Goal: Information Seeking & Learning: Learn about a topic

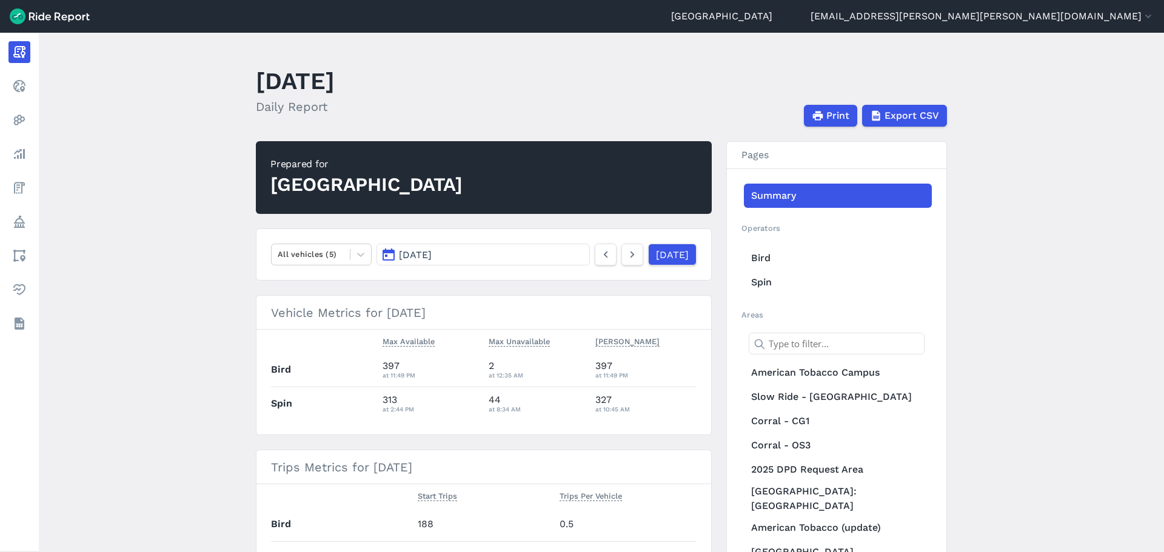
click at [529, 254] on button "[DATE]" at bounding box center [483, 255] width 213 height 22
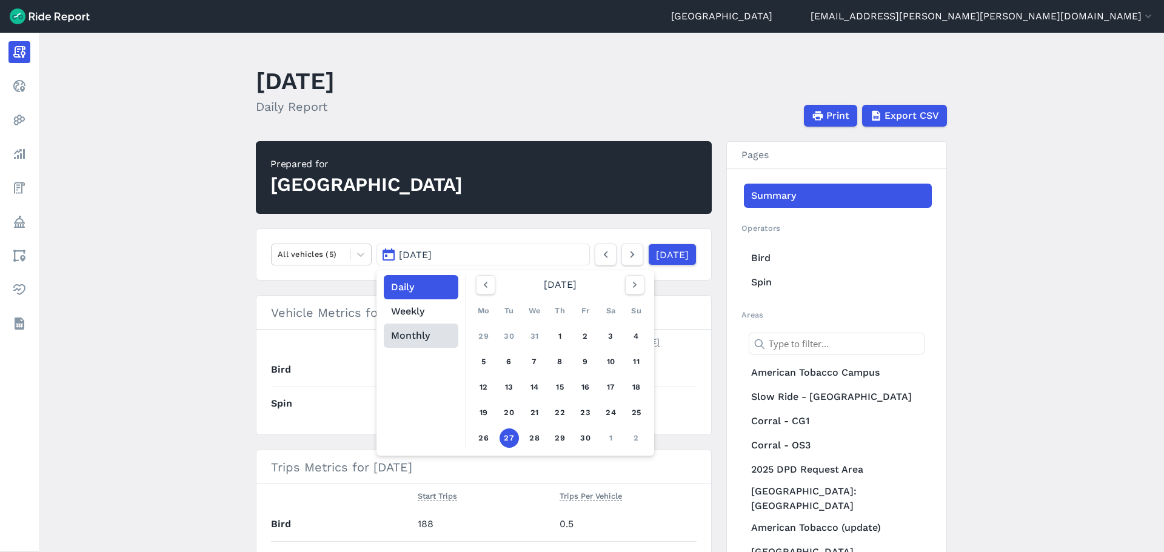
click at [417, 338] on button "Monthly" at bounding box center [421, 336] width 75 height 24
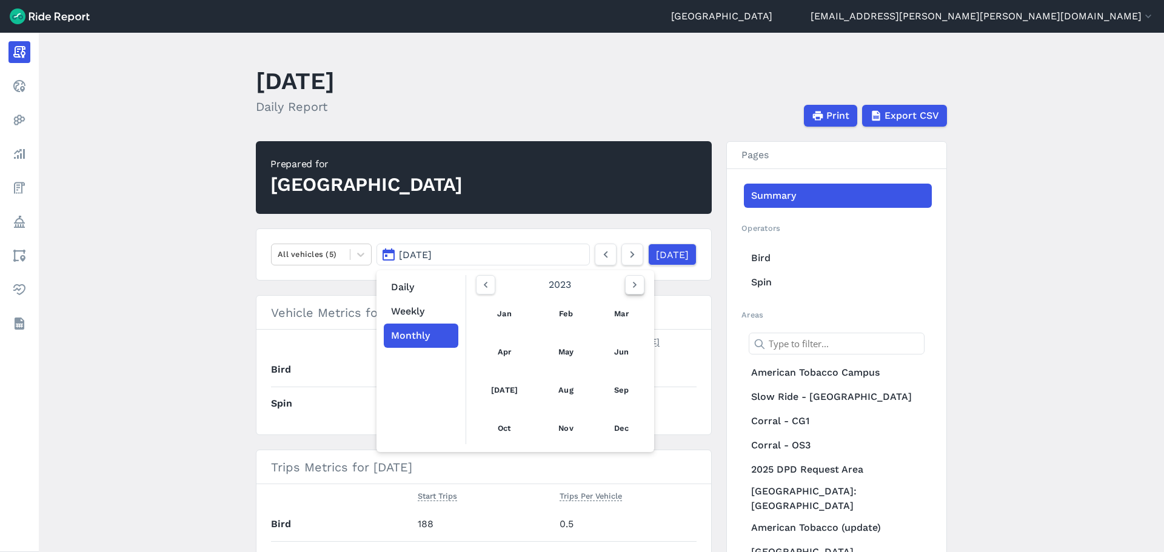
click at [637, 286] on icon "button" at bounding box center [635, 285] width 12 height 12
click at [503, 395] on link "[DATE]" at bounding box center [504, 390] width 53 height 29
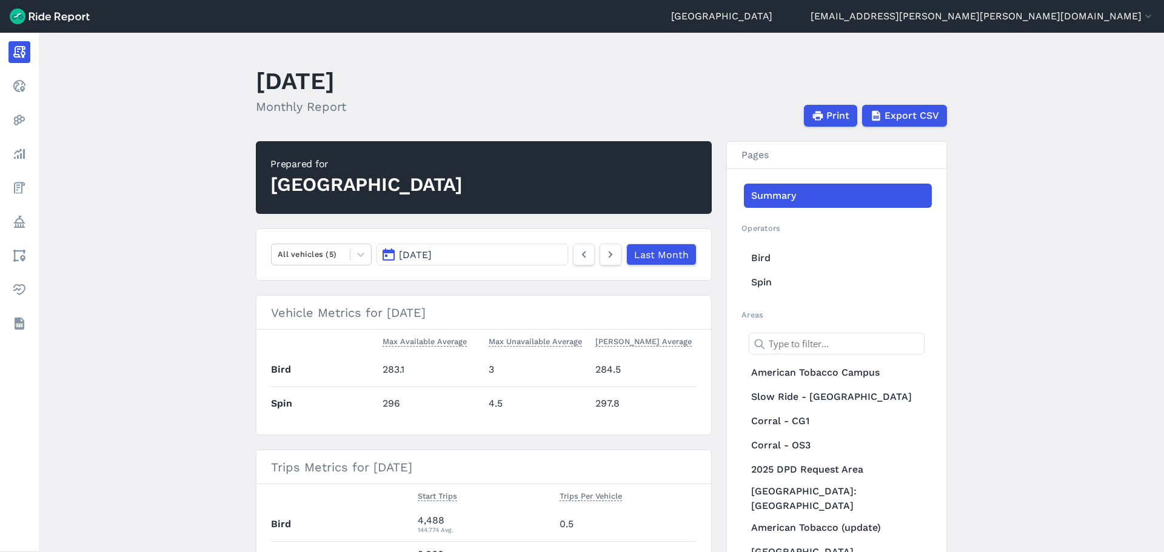
click at [196, 261] on main "[DATE] Monthly Report Print Export CSV Prepared for Durham All vehicles (5) [DA…" at bounding box center [602, 293] width 1126 height 520
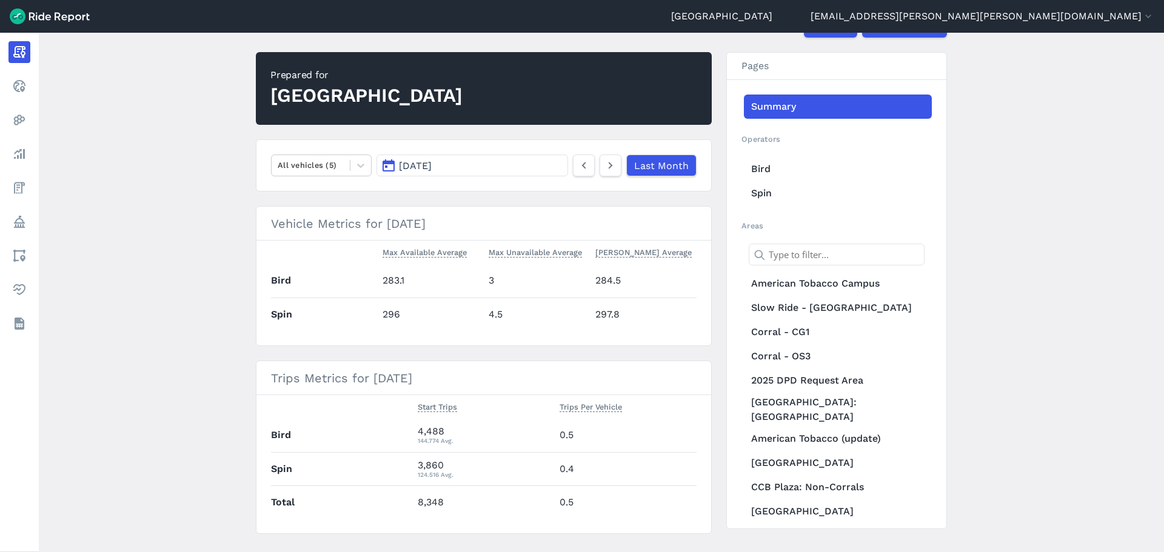
scroll to position [115, 0]
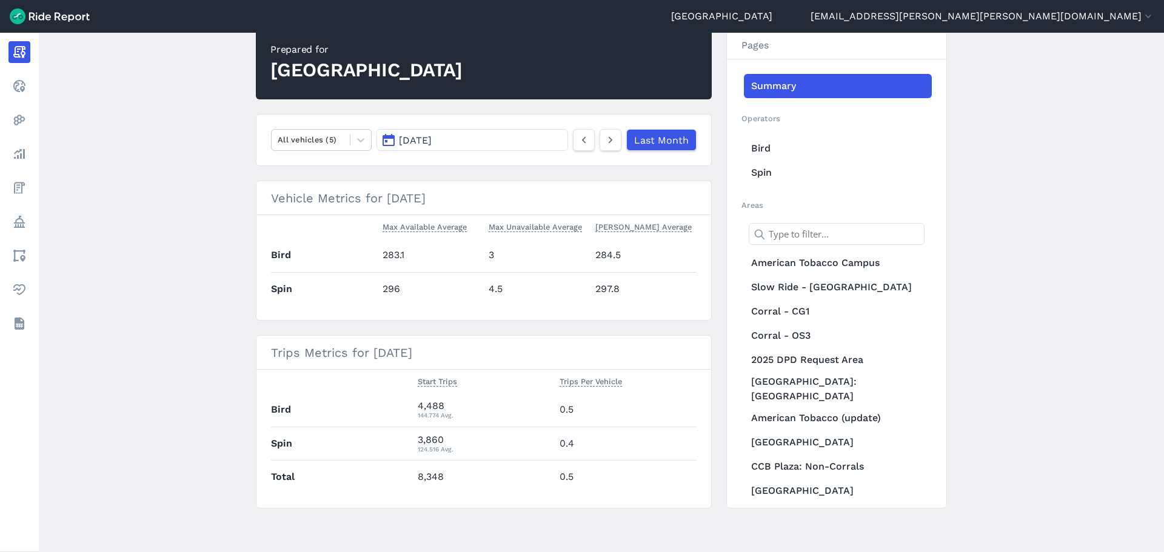
click at [189, 170] on main "[DATE] Monthly Report Print Export CSV Prepared for Durham All vehicles (5) [DA…" at bounding box center [602, 293] width 1126 height 520
click at [607, 140] on icon at bounding box center [610, 140] width 13 height 15
click at [609, 140] on icon at bounding box center [610, 140] width 13 height 15
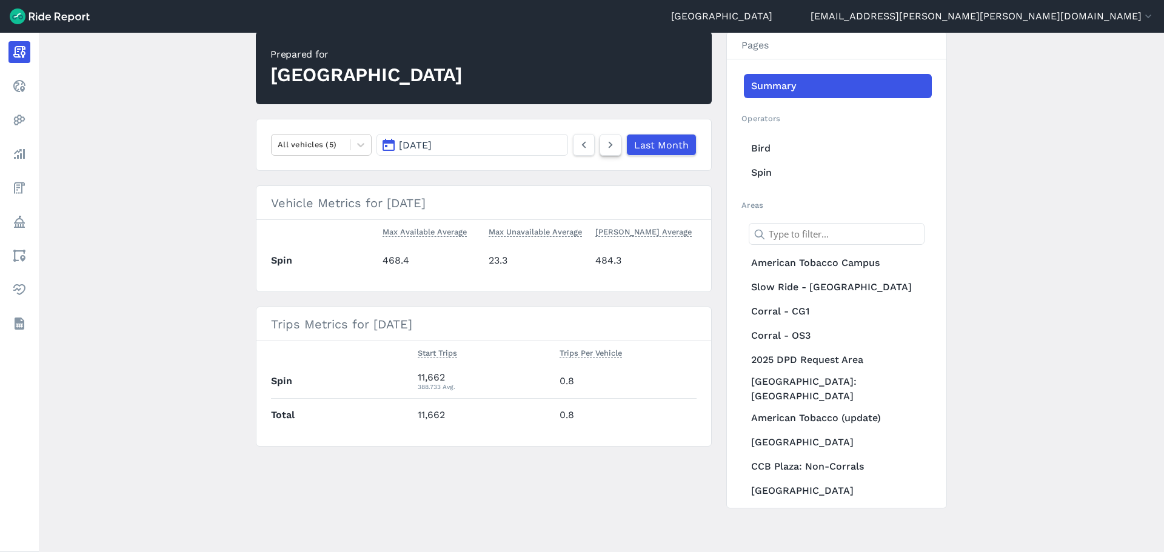
scroll to position [110, 0]
click at [583, 146] on icon at bounding box center [583, 145] width 13 height 15
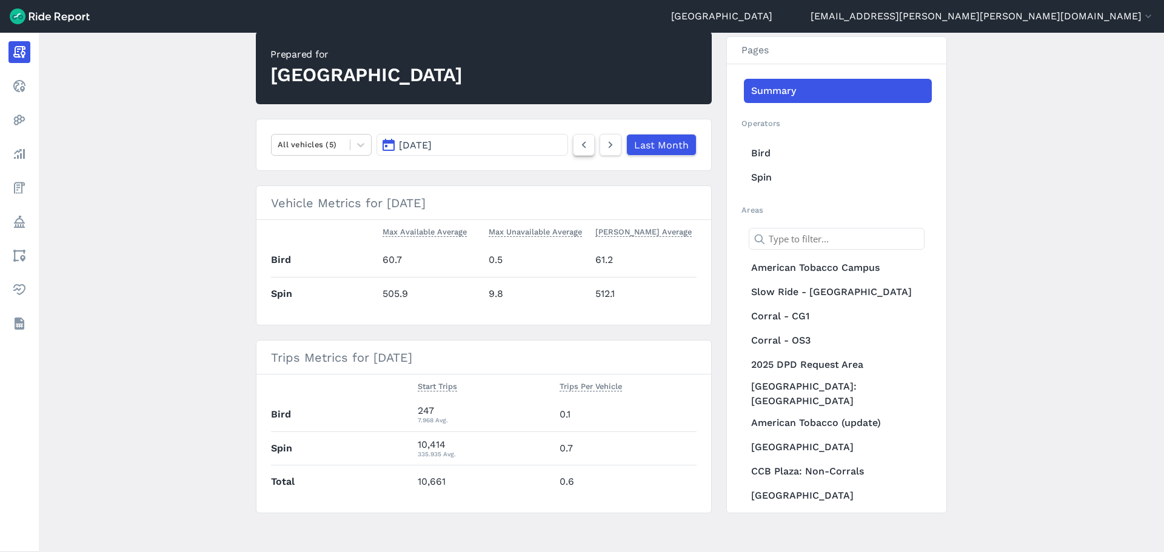
click at [583, 146] on icon at bounding box center [583, 145] width 13 height 15
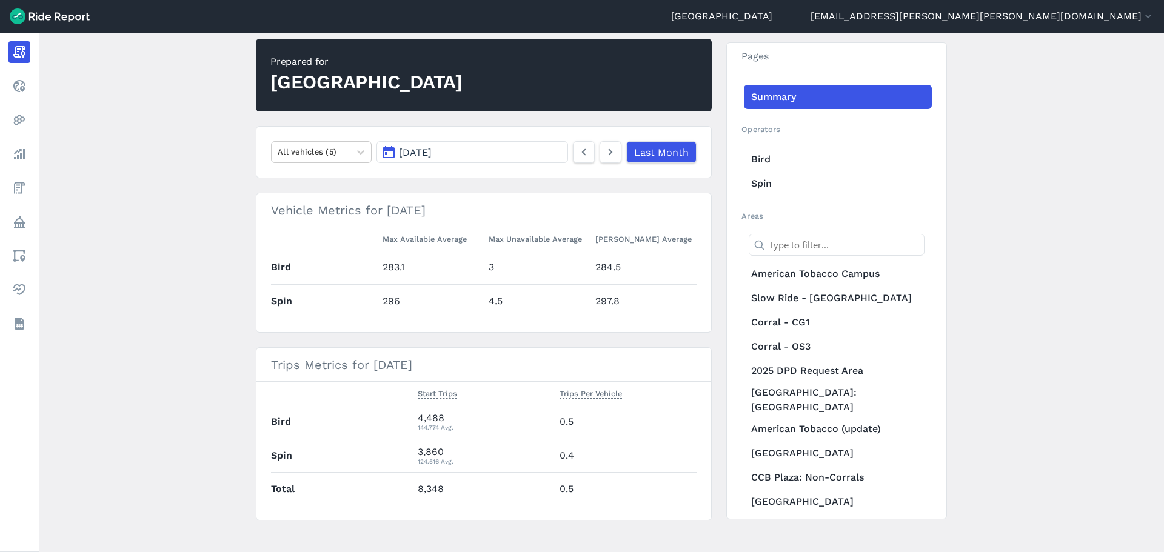
scroll to position [115, 0]
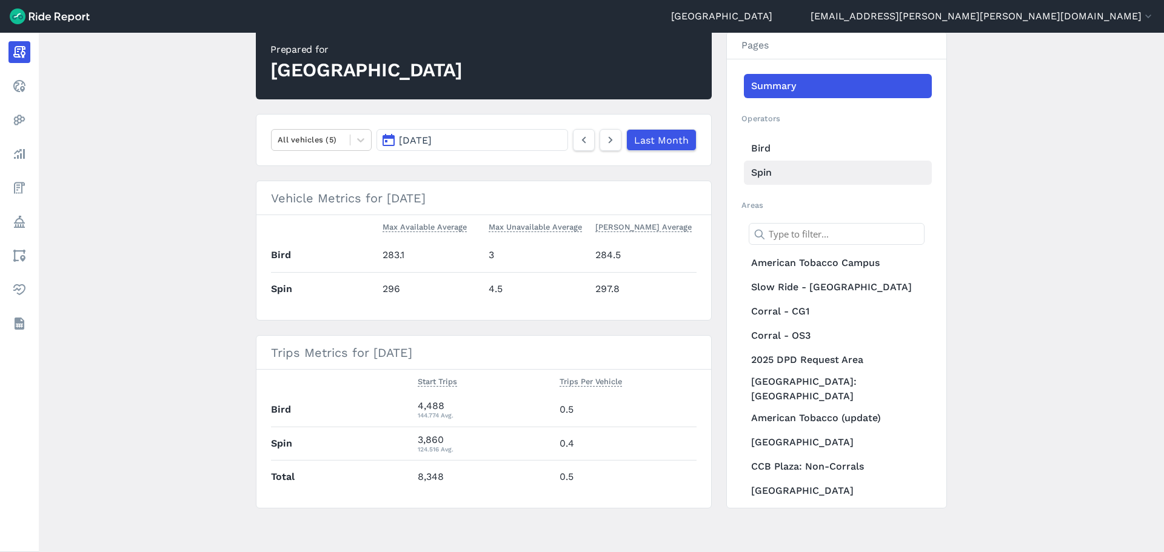
click at [760, 176] on link "Spin" at bounding box center [838, 173] width 188 height 24
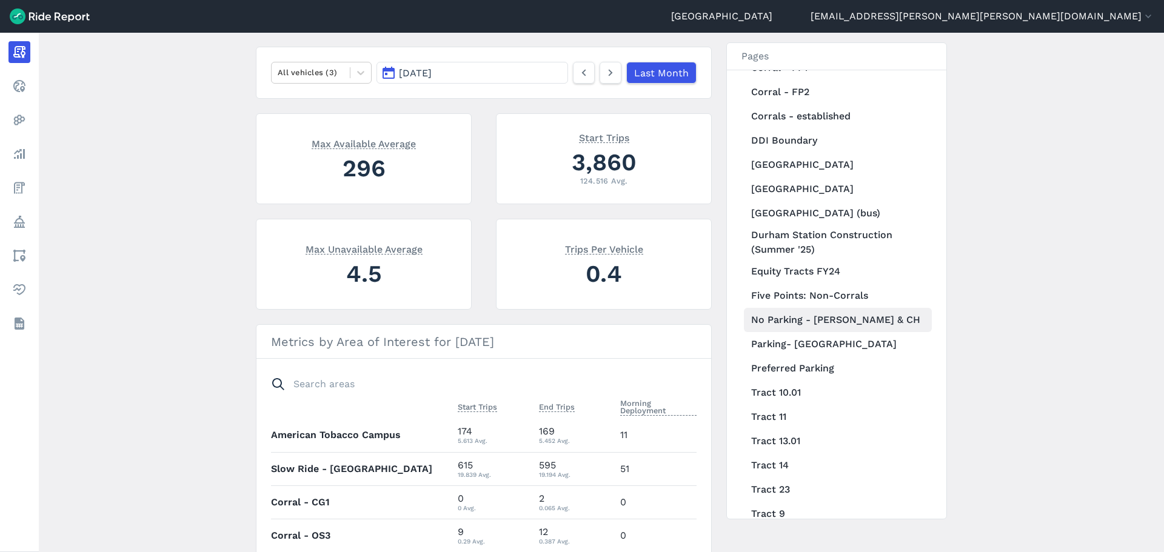
scroll to position [485, 0]
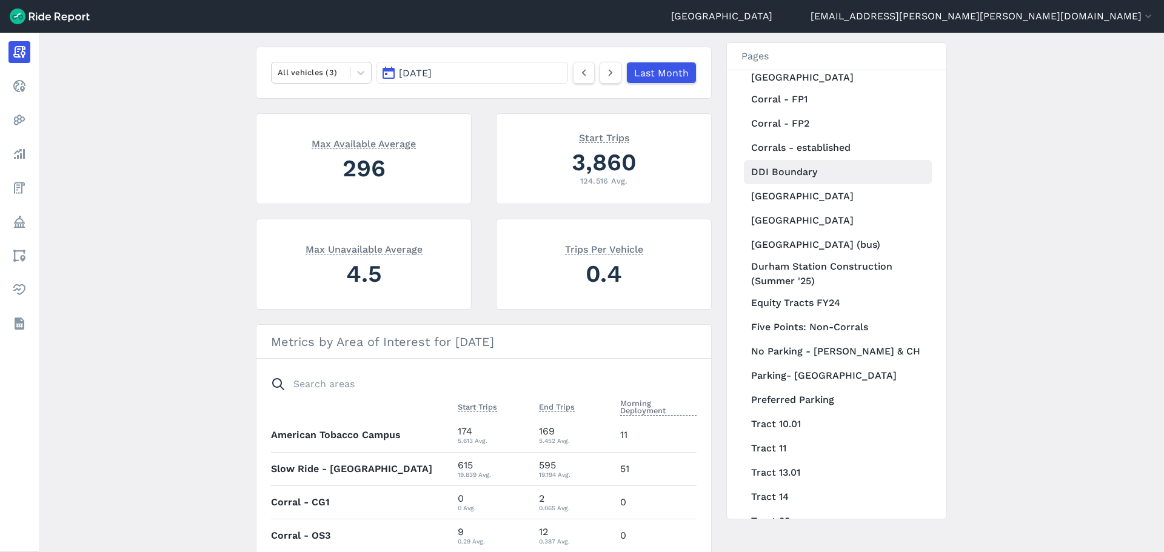
click at [798, 160] on link "DDI Boundary" at bounding box center [838, 172] width 188 height 24
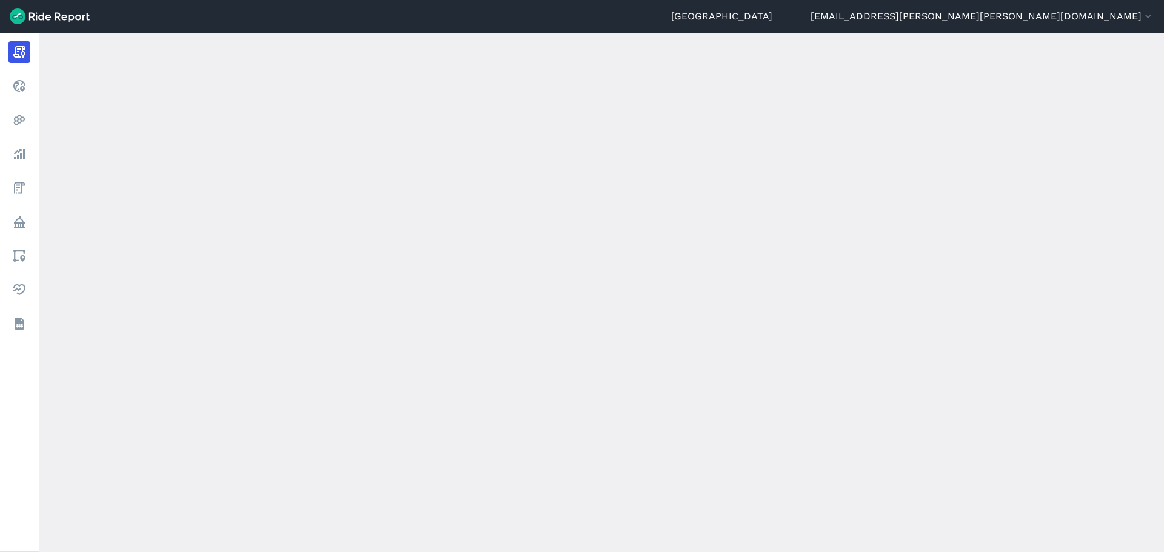
scroll to position [110, 0]
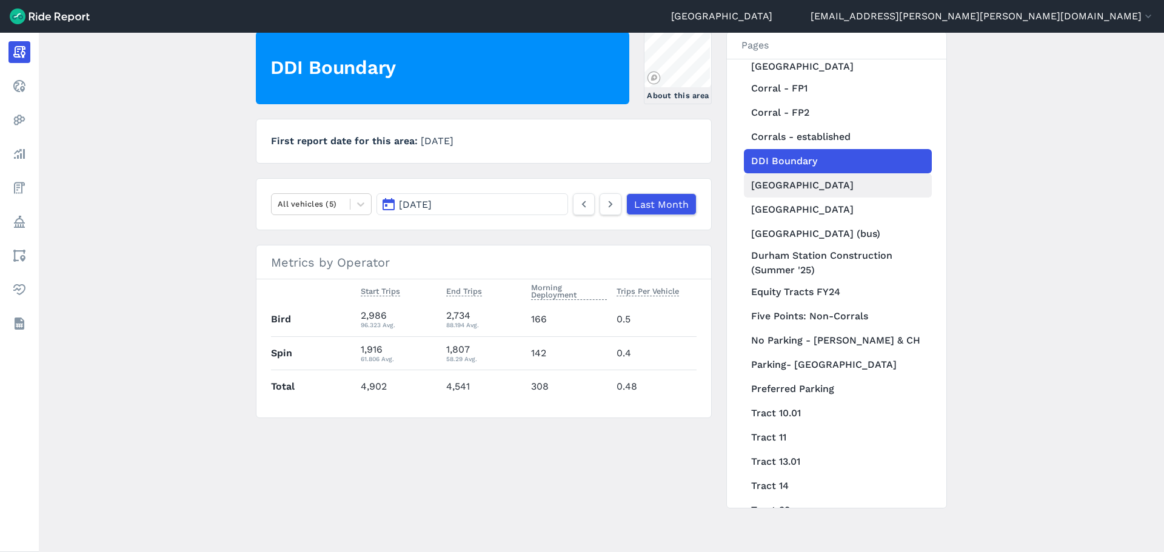
click at [802, 173] on link "[GEOGRAPHIC_DATA]" at bounding box center [838, 185] width 188 height 24
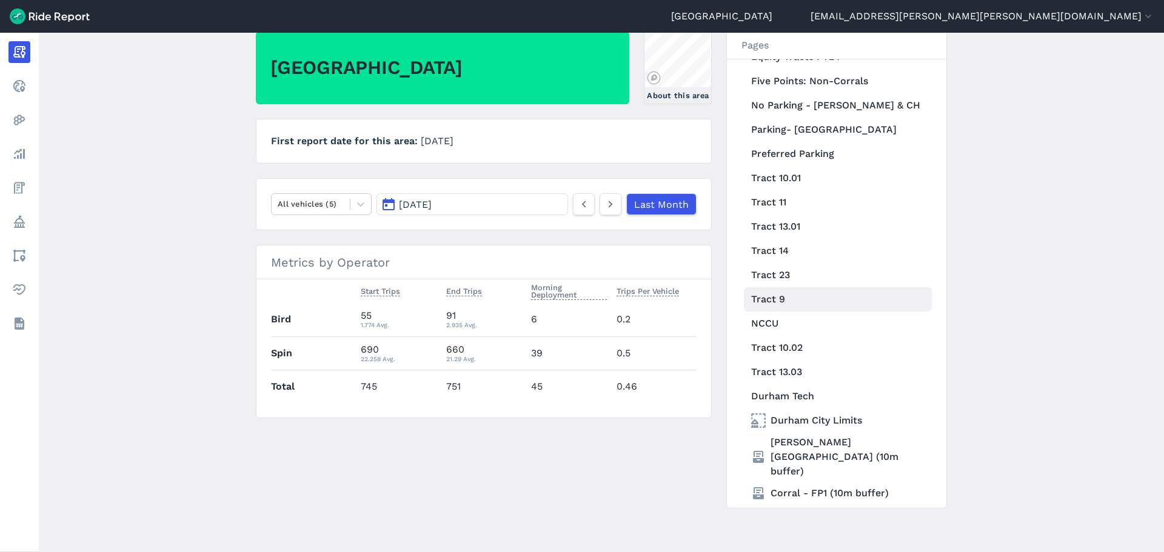
scroll to position [728, 0]
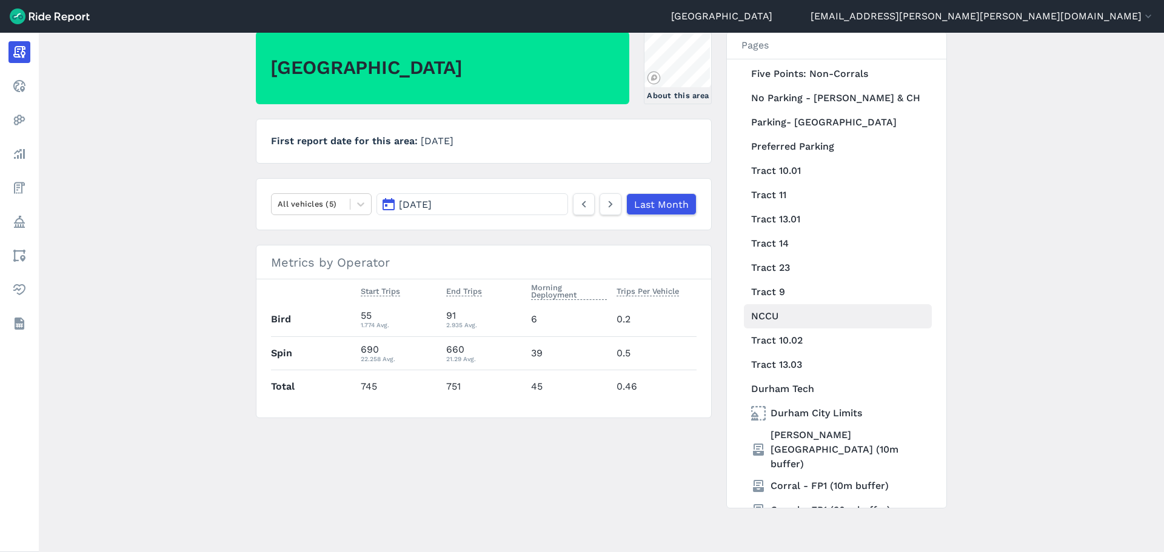
click at [805, 304] on link "NCCU" at bounding box center [838, 316] width 188 height 24
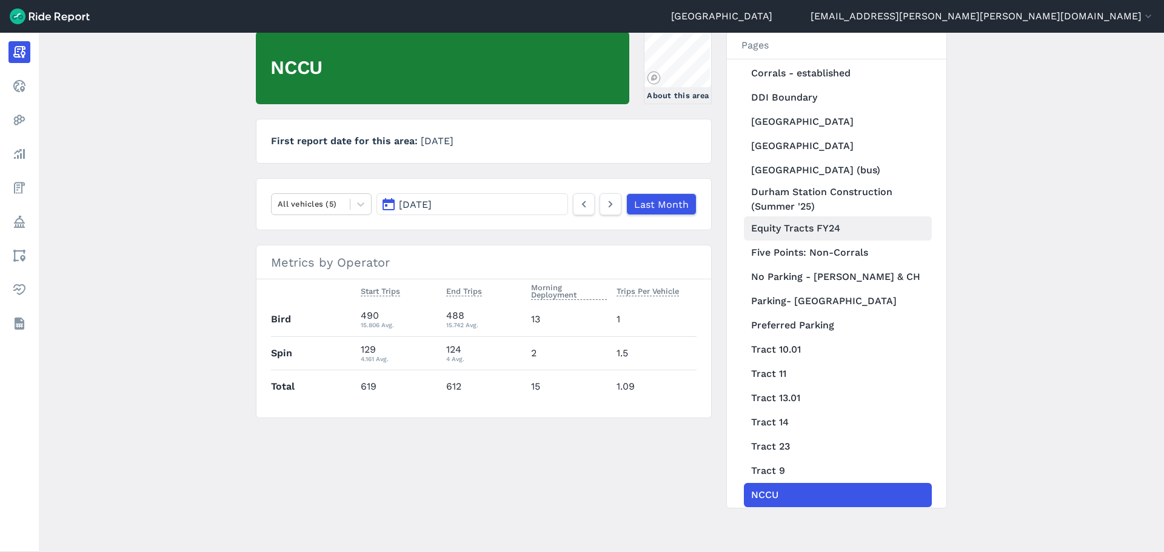
scroll to position [546, 0]
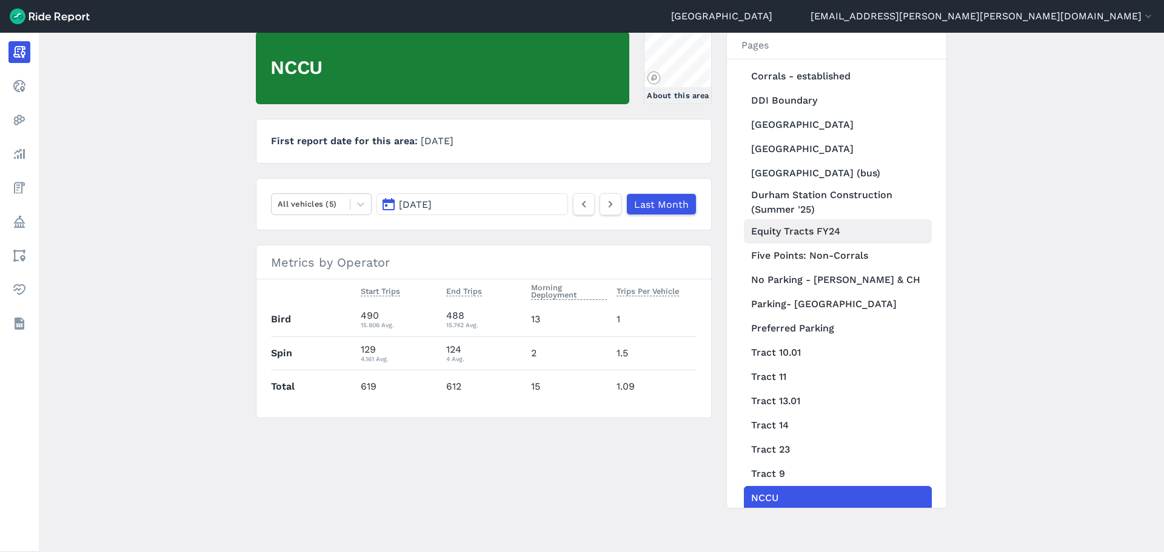
click at [826, 220] on link "Equity Tracts FY24" at bounding box center [838, 232] width 188 height 24
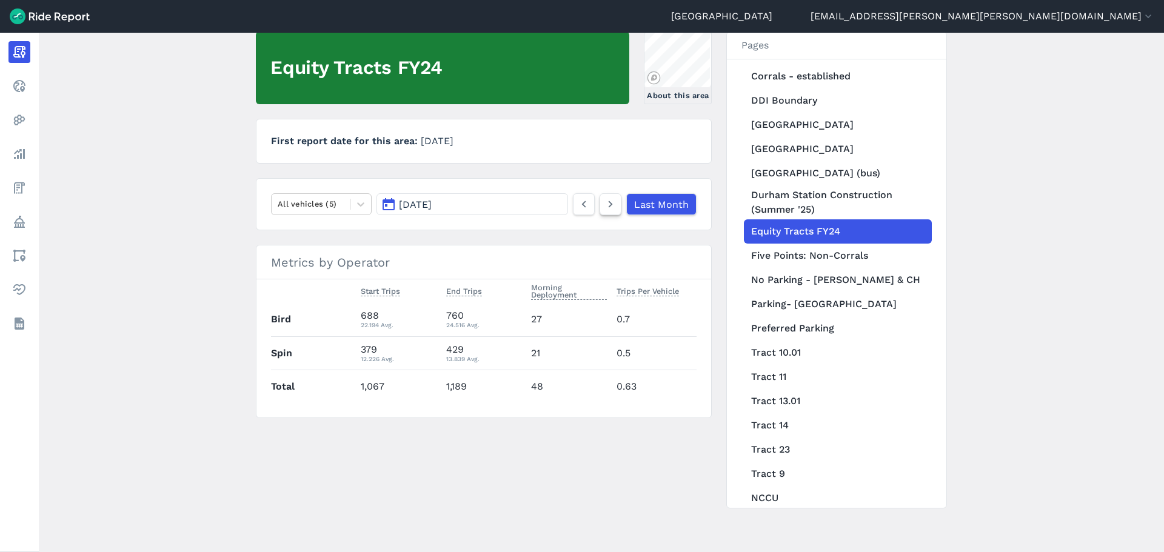
click at [615, 198] on icon at bounding box center [610, 204] width 13 height 15
click at [796, 421] on link "NCCU" at bounding box center [838, 498] width 188 height 24
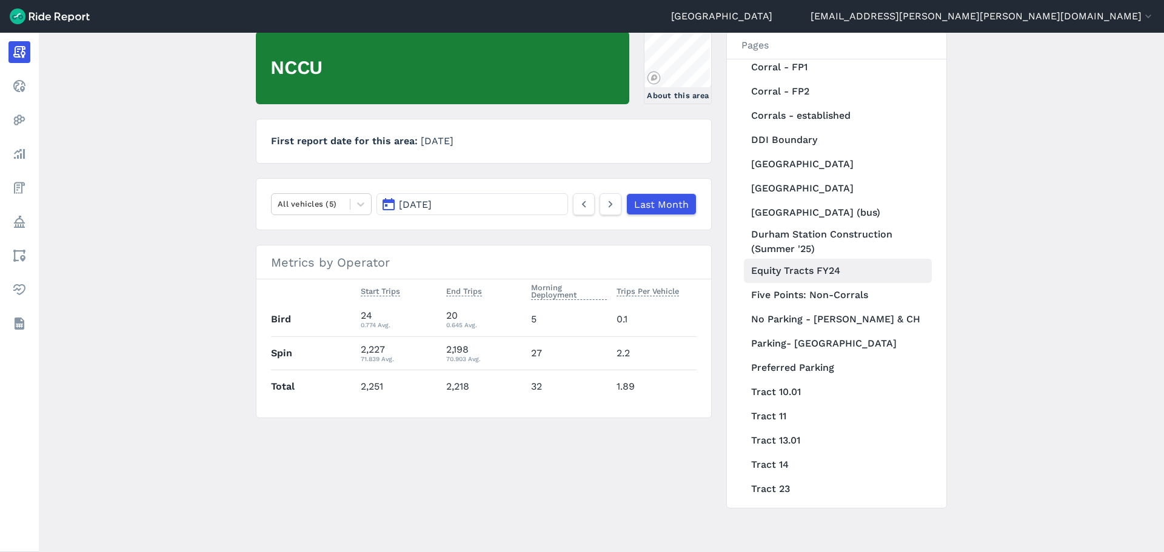
scroll to position [485, 0]
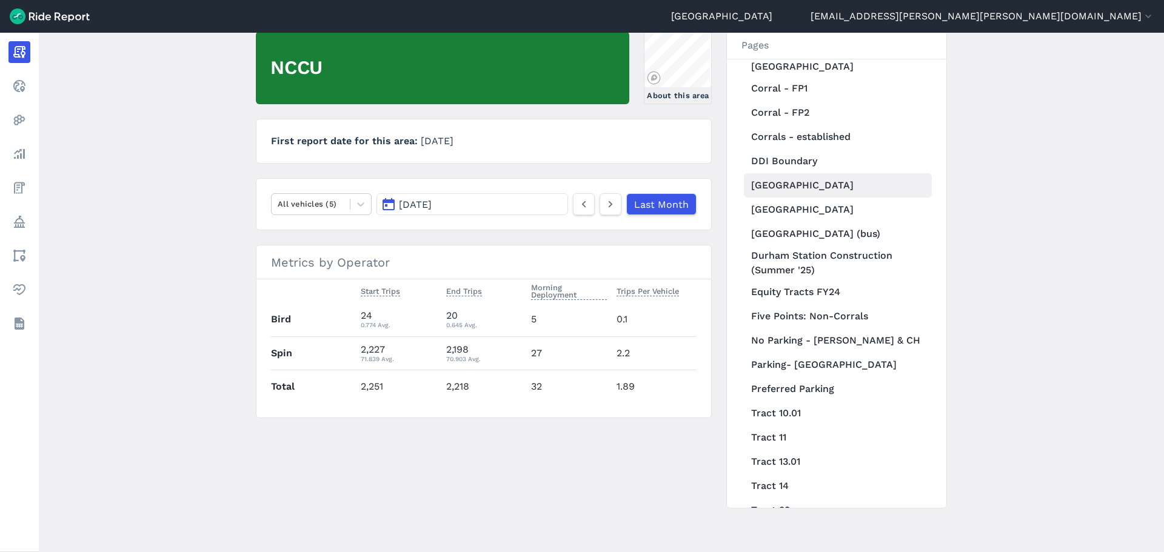
click at [790, 173] on link "[GEOGRAPHIC_DATA]" at bounding box center [838, 185] width 188 height 24
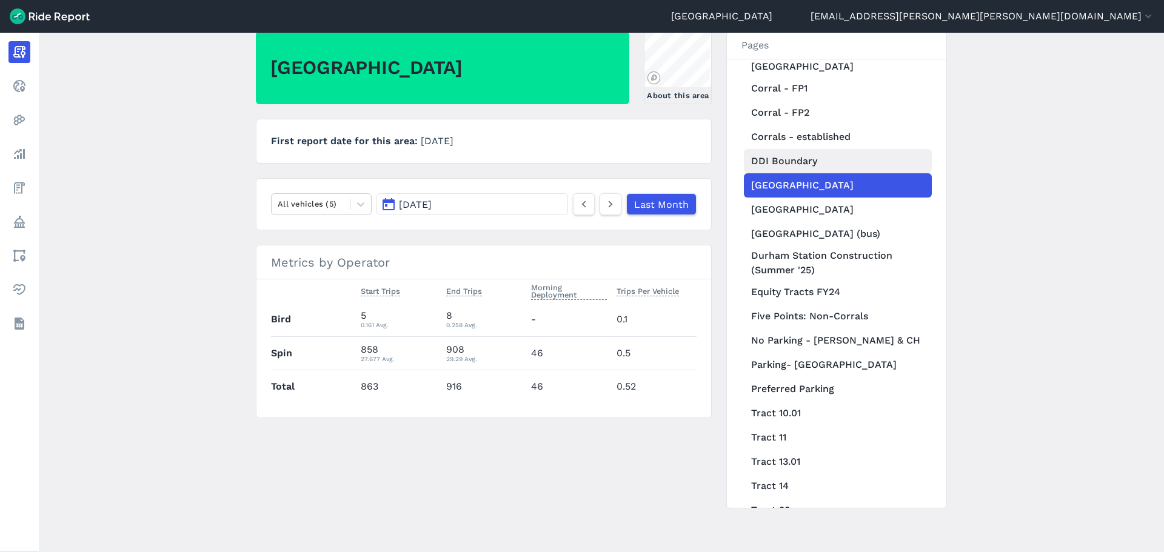
click at [844, 149] on link "DDI Boundary" at bounding box center [838, 161] width 188 height 24
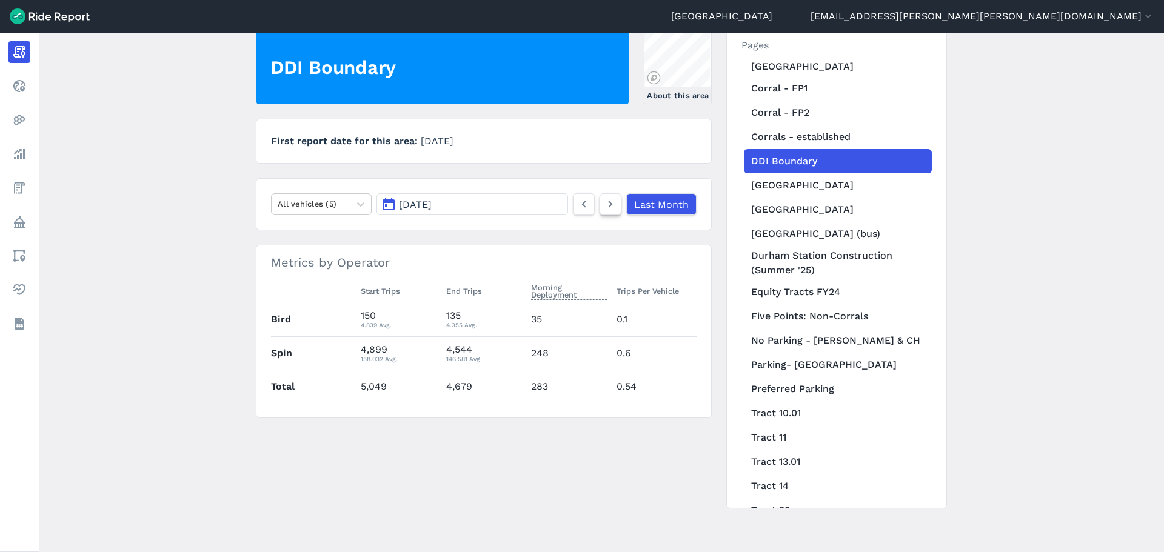
click at [613, 204] on icon at bounding box center [610, 204] width 13 height 15
click at [832, 173] on link "[GEOGRAPHIC_DATA]" at bounding box center [838, 185] width 188 height 24
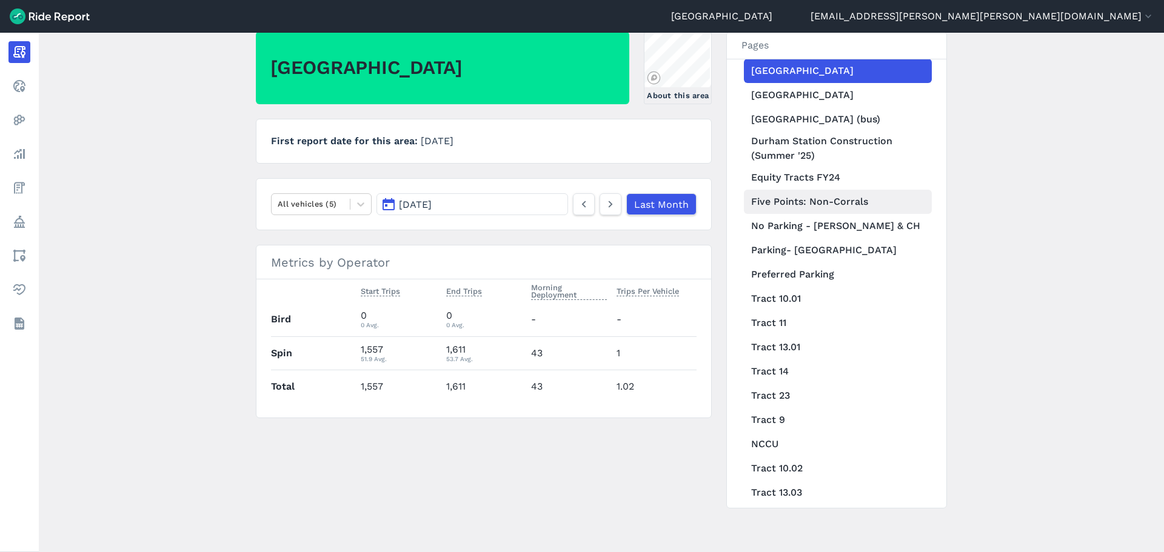
scroll to position [606, 0]
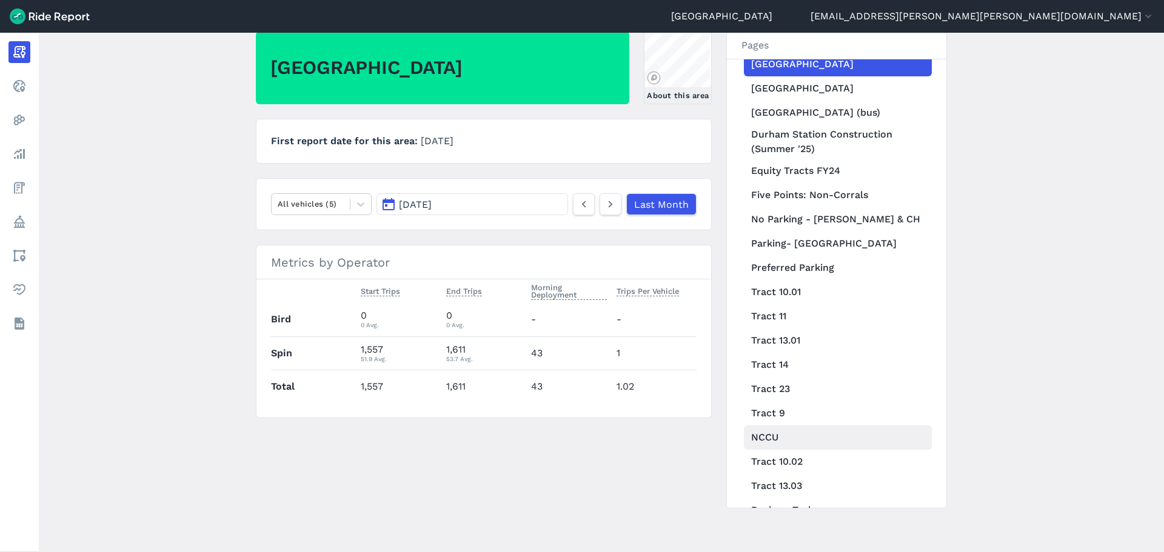
click at [797, 421] on link "NCCU" at bounding box center [838, 438] width 188 height 24
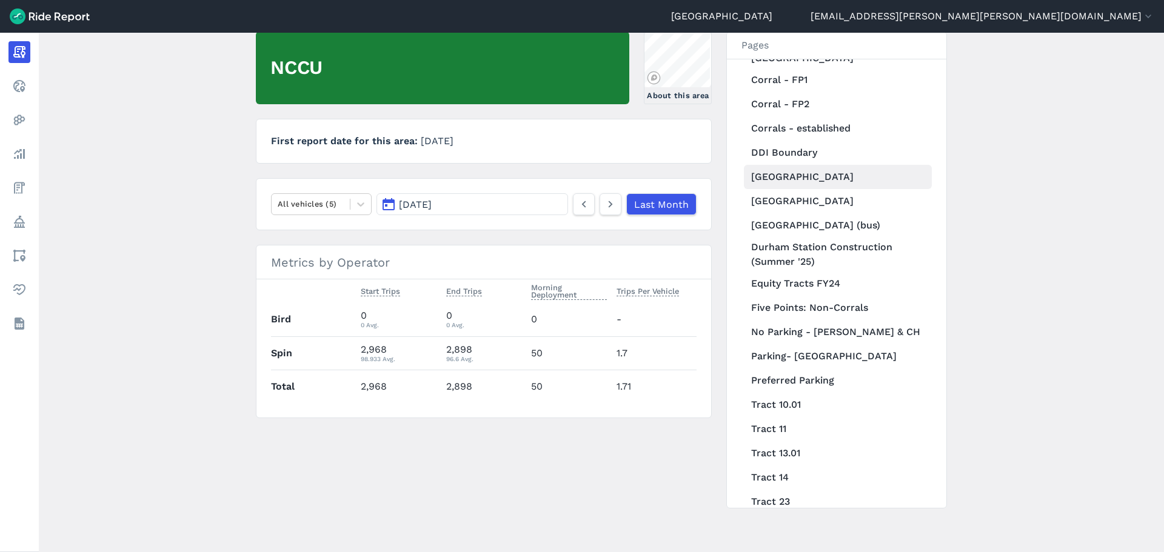
scroll to position [485, 0]
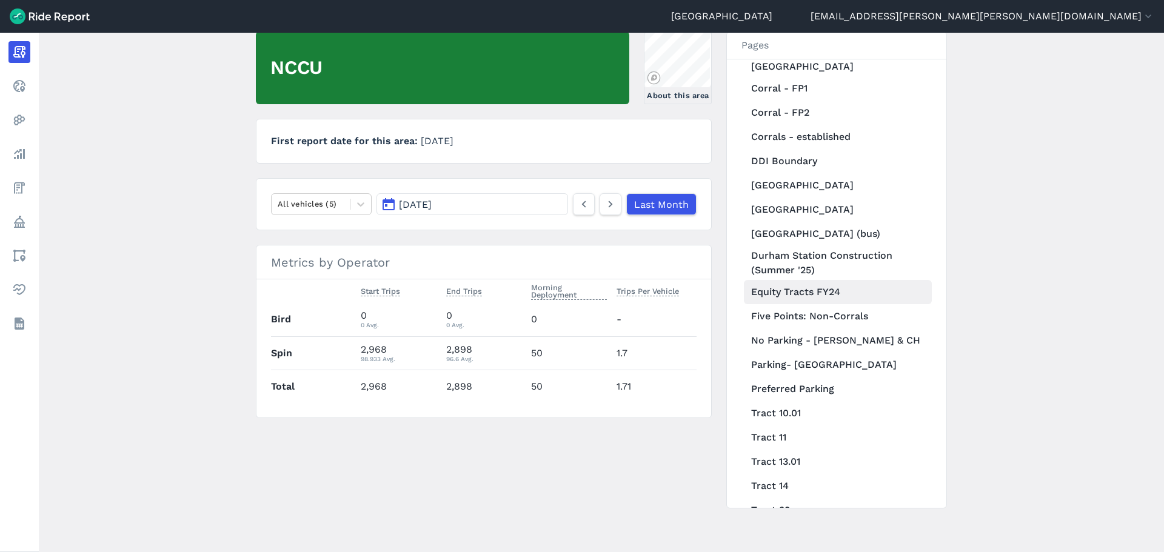
click at [816, 280] on link "Equity Tracts FY24" at bounding box center [838, 292] width 188 height 24
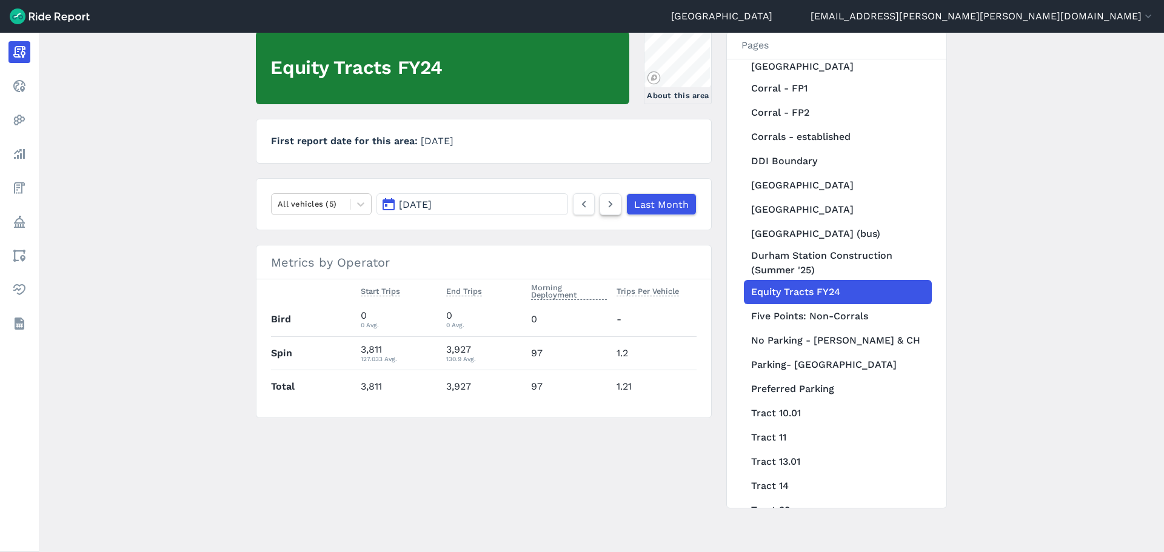
drag, startPoint x: 602, startPoint y: 203, endPoint x: 604, endPoint y: 215, distance: 11.8
click at [602, 203] on link at bounding box center [611, 204] width 22 height 22
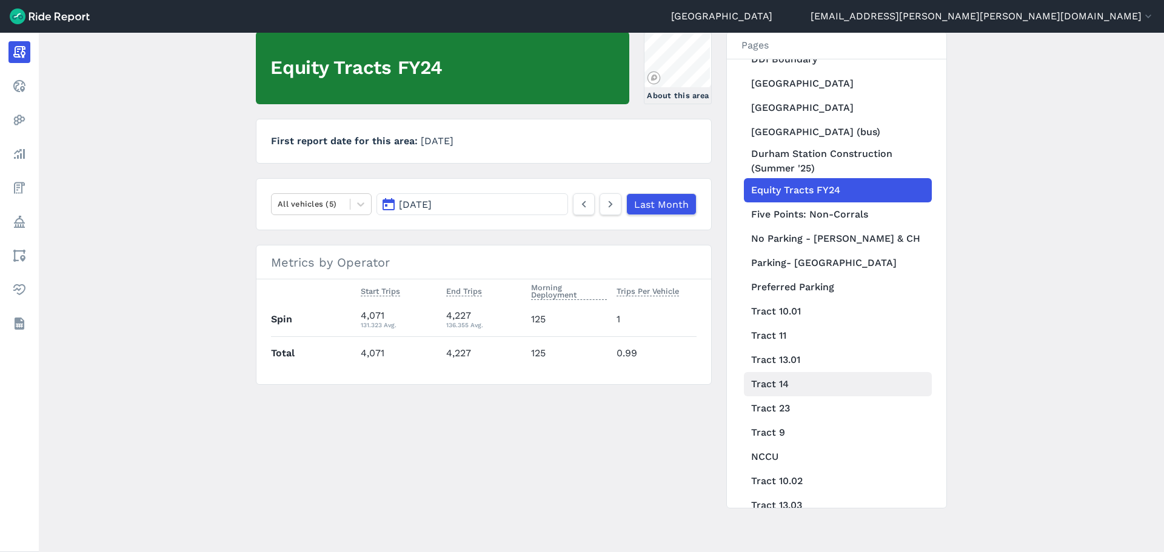
scroll to position [643, 0]
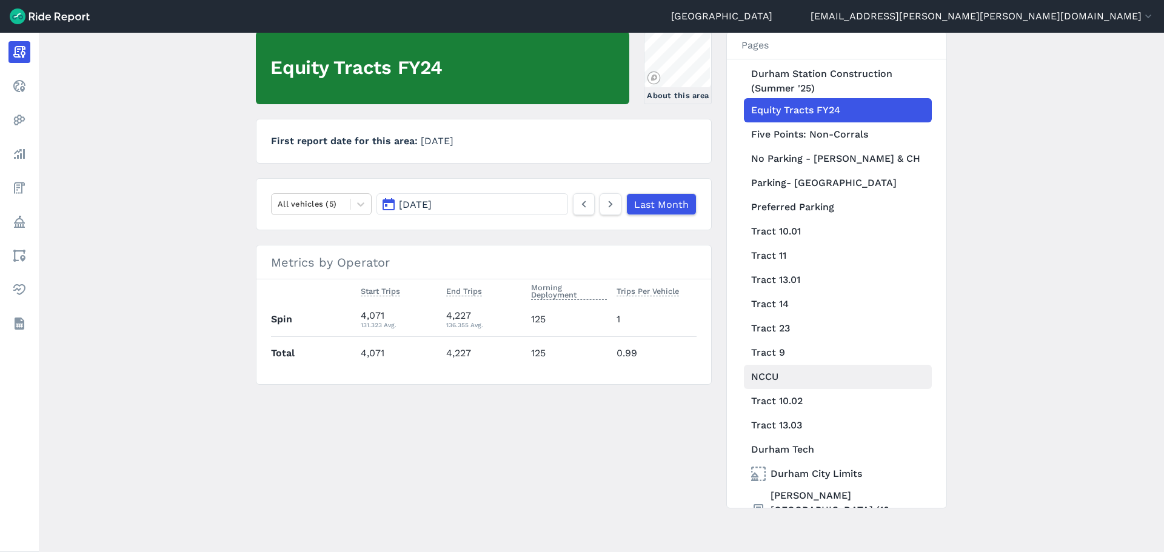
click at [794, 365] on link "NCCU" at bounding box center [838, 377] width 188 height 24
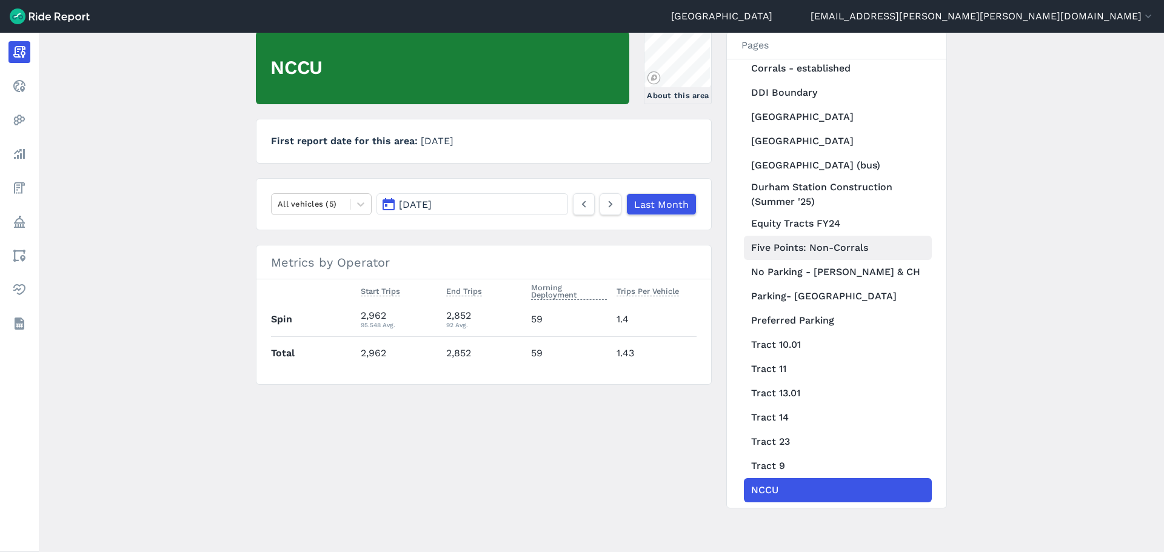
scroll to position [522, 0]
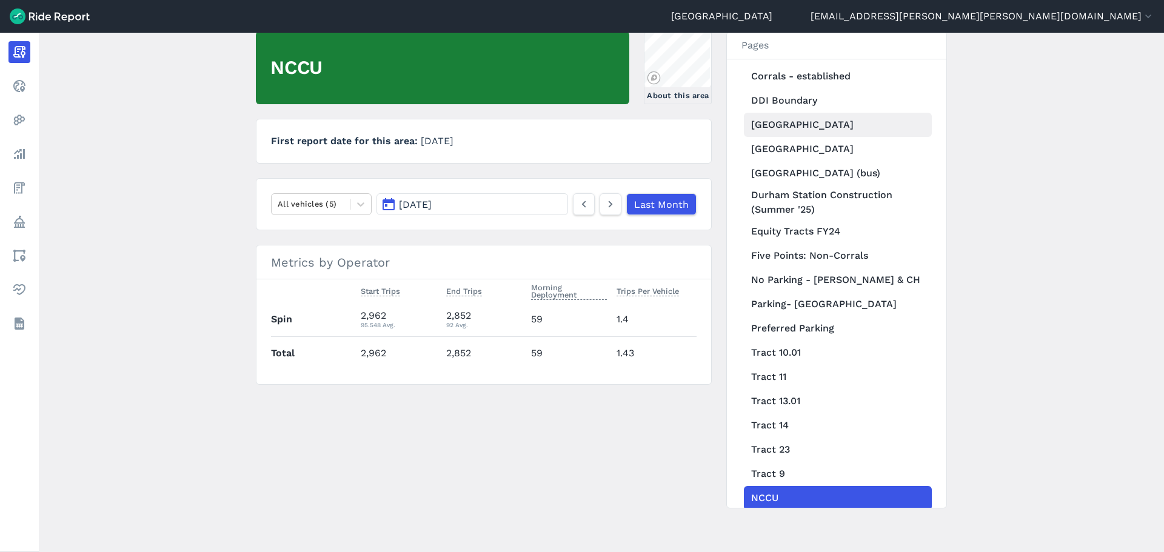
click at [799, 113] on link "[GEOGRAPHIC_DATA]" at bounding box center [838, 125] width 188 height 24
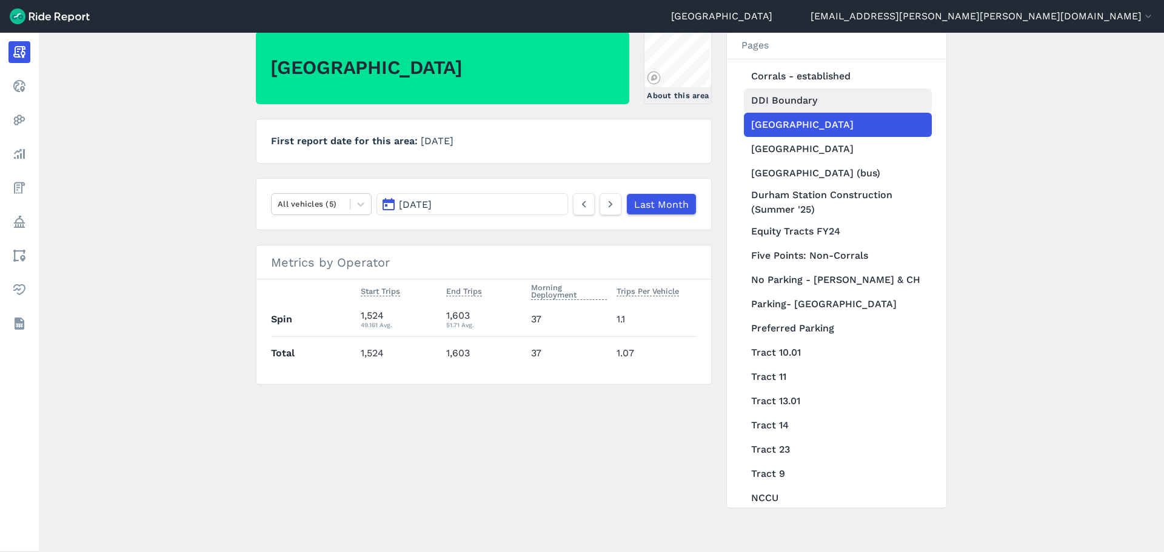
click at [814, 89] on link "DDI Boundary" at bounding box center [838, 101] width 188 height 24
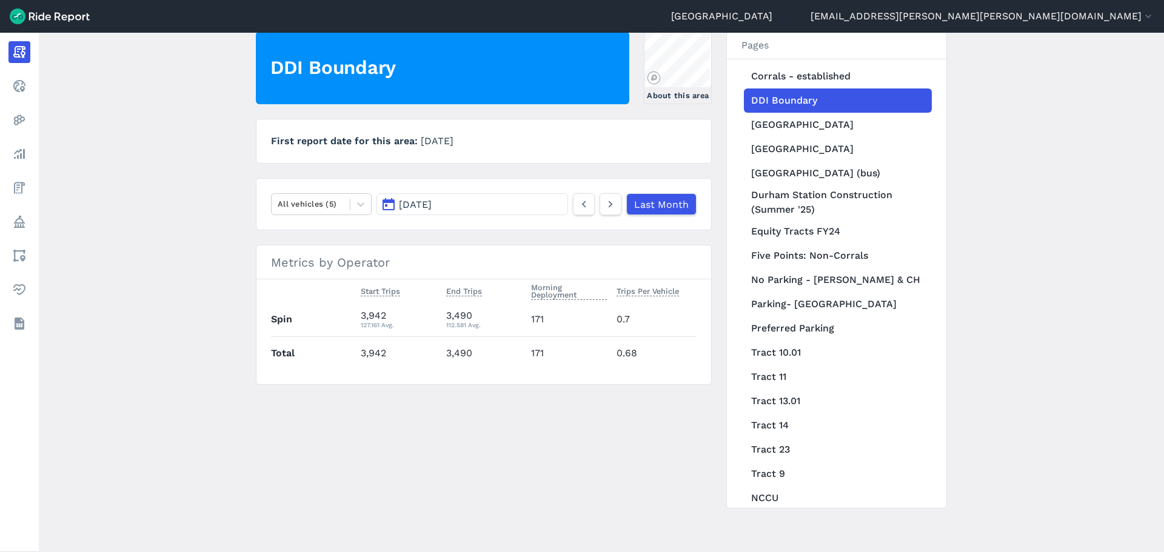
drag, startPoint x: 606, startPoint y: 196, endPoint x: 633, endPoint y: 257, distance: 66.3
click at [606, 196] on link at bounding box center [611, 204] width 22 height 22
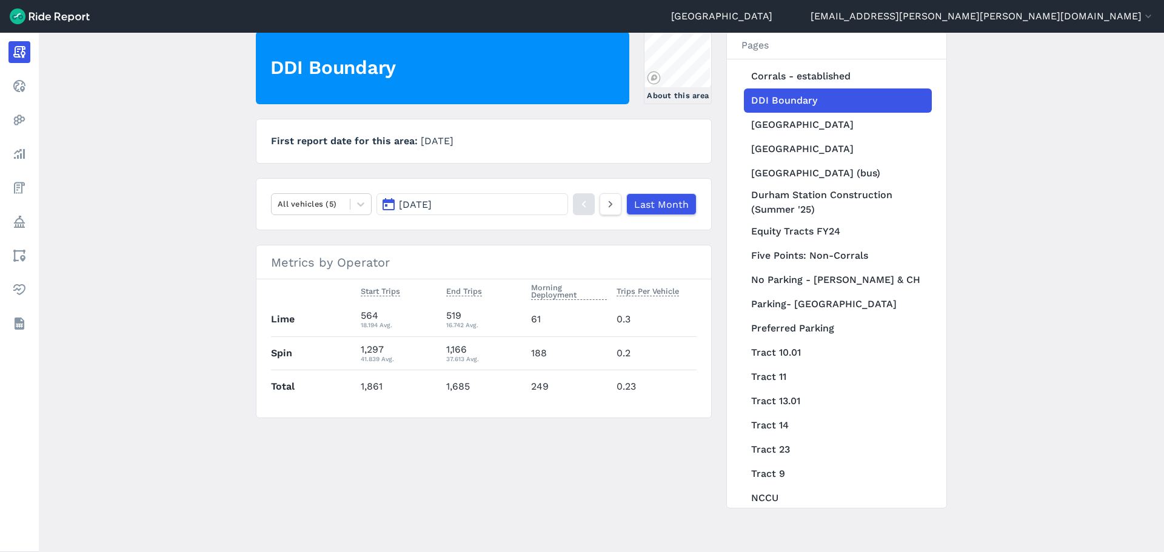
click at [517, 205] on button "[DATE]" at bounding box center [473, 204] width 192 height 22
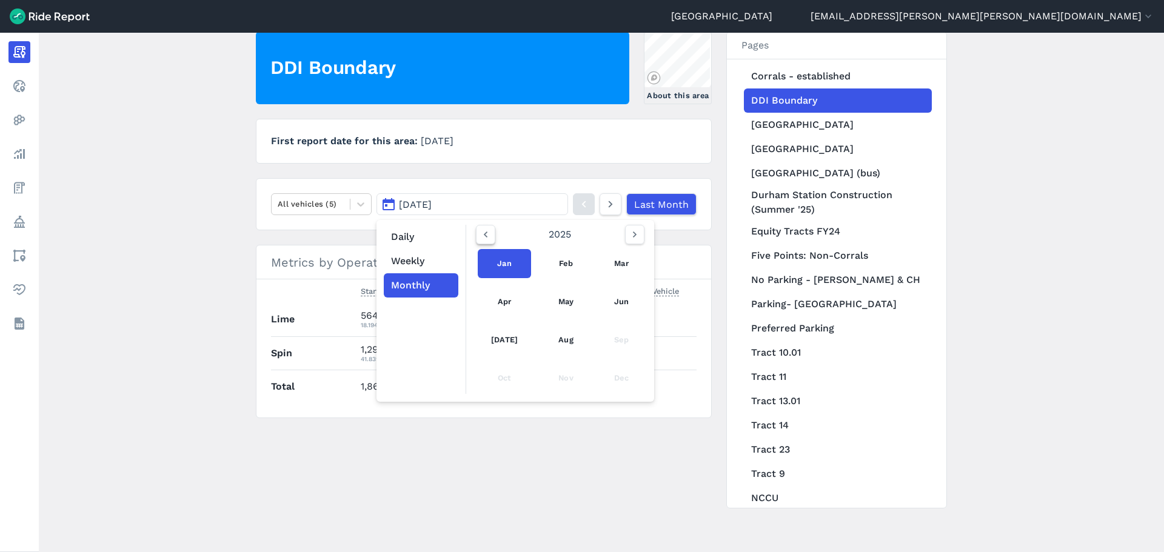
click at [486, 231] on icon "button" at bounding box center [486, 235] width 12 height 12
click at [557, 374] on link "Nov" at bounding box center [566, 378] width 42 height 29
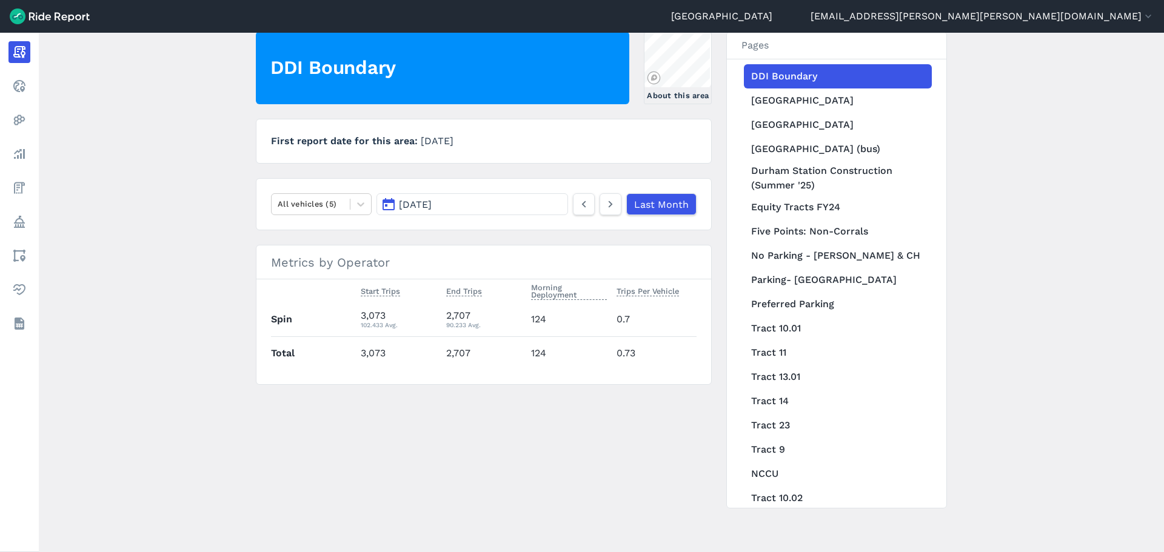
scroll to position [522, 0]
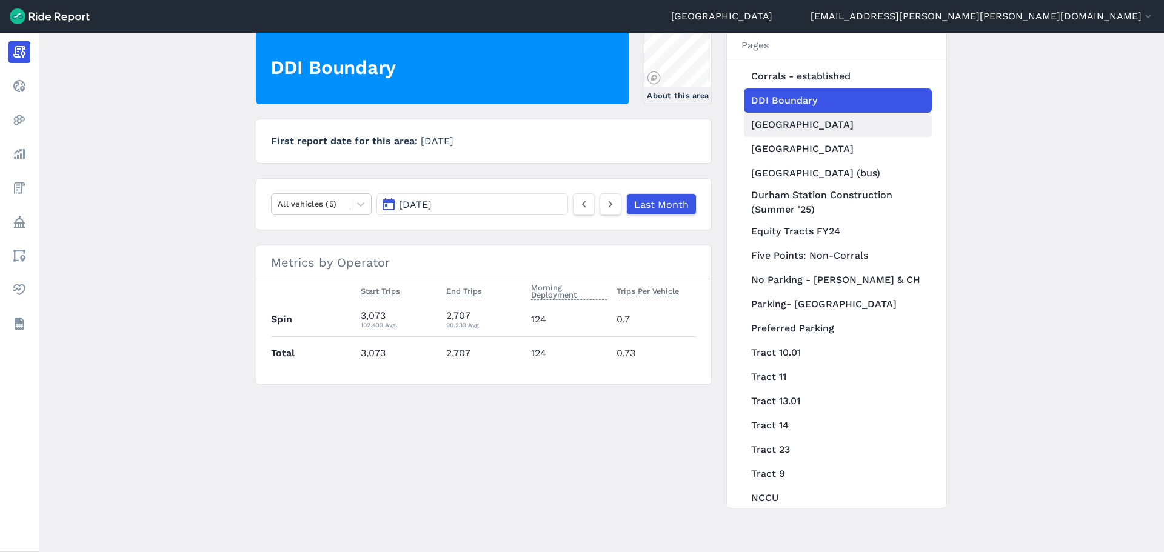
click at [831, 113] on link "[GEOGRAPHIC_DATA]" at bounding box center [838, 125] width 188 height 24
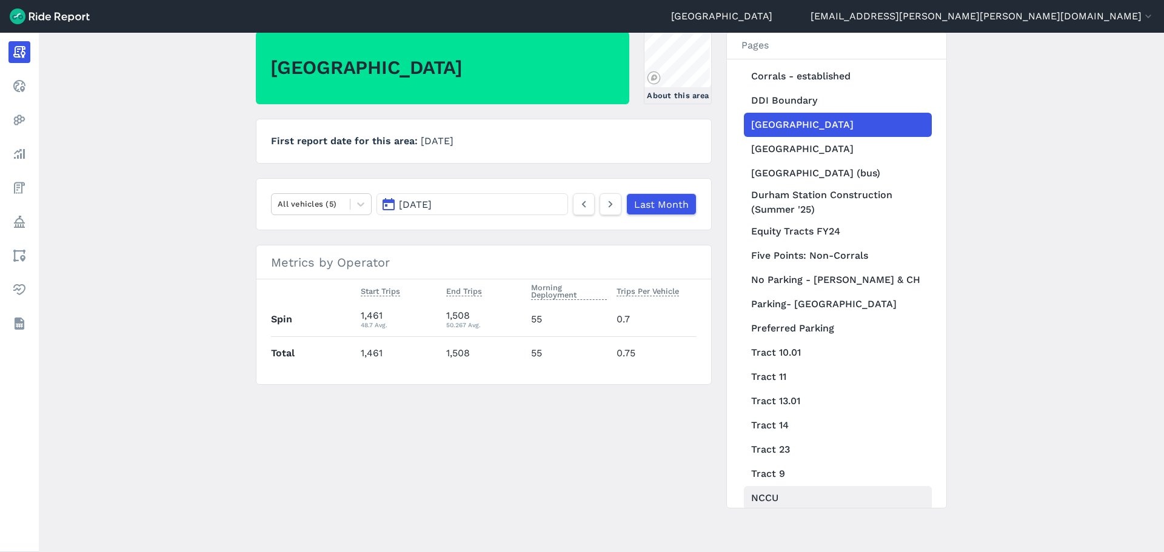
click at [784, 421] on link "NCCU" at bounding box center [838, 498] width 188 height 24
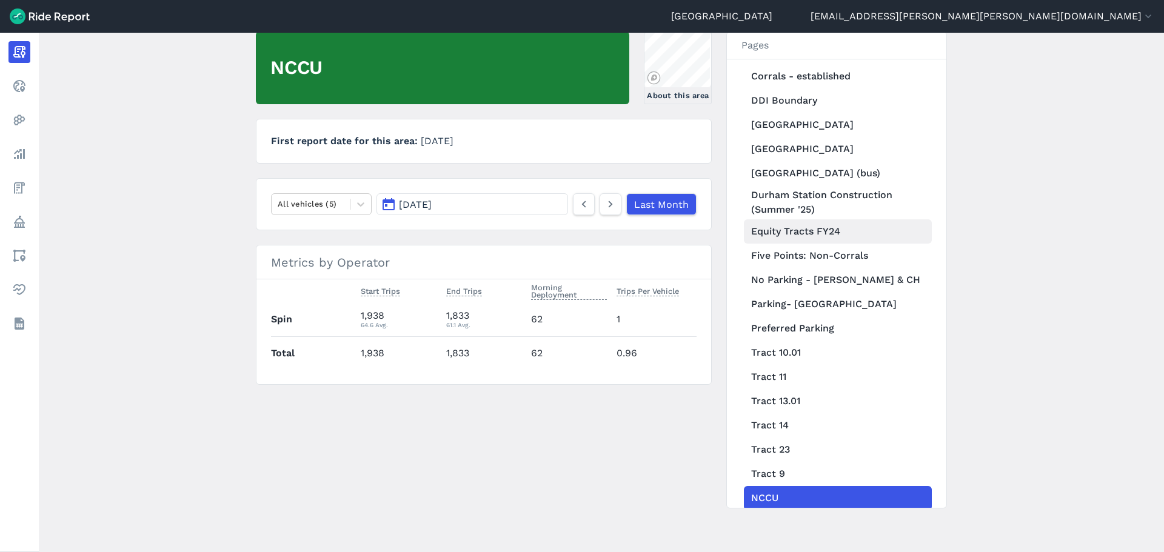
click at [854, 220] on link "Equity Tracts FY24" at bounding box center [838, 232] width 188 height 24
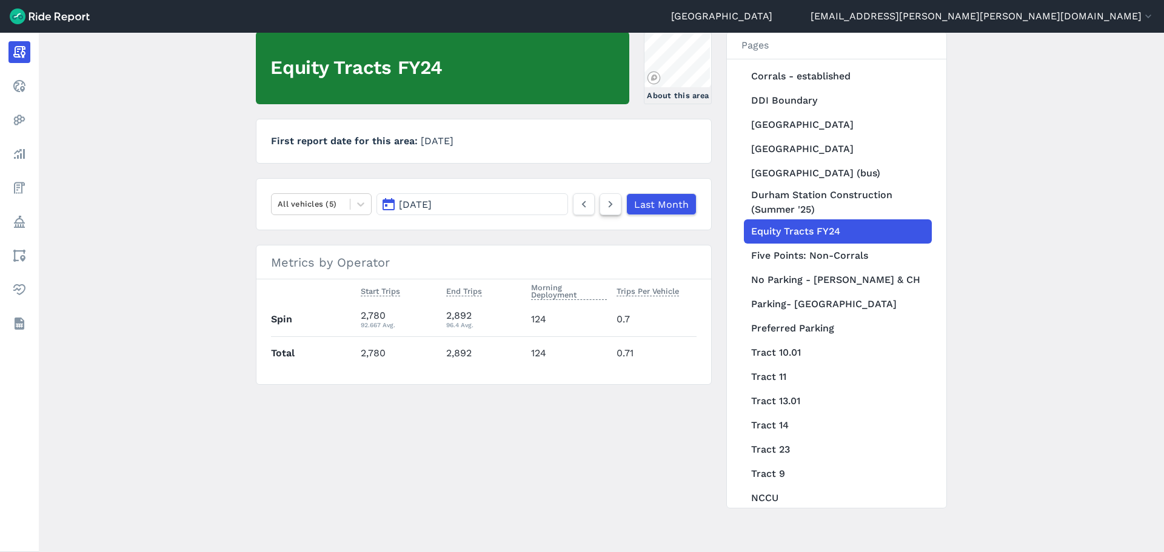
click at [614, 209] on icon at bounding box center [610, 204] width 13 height 15
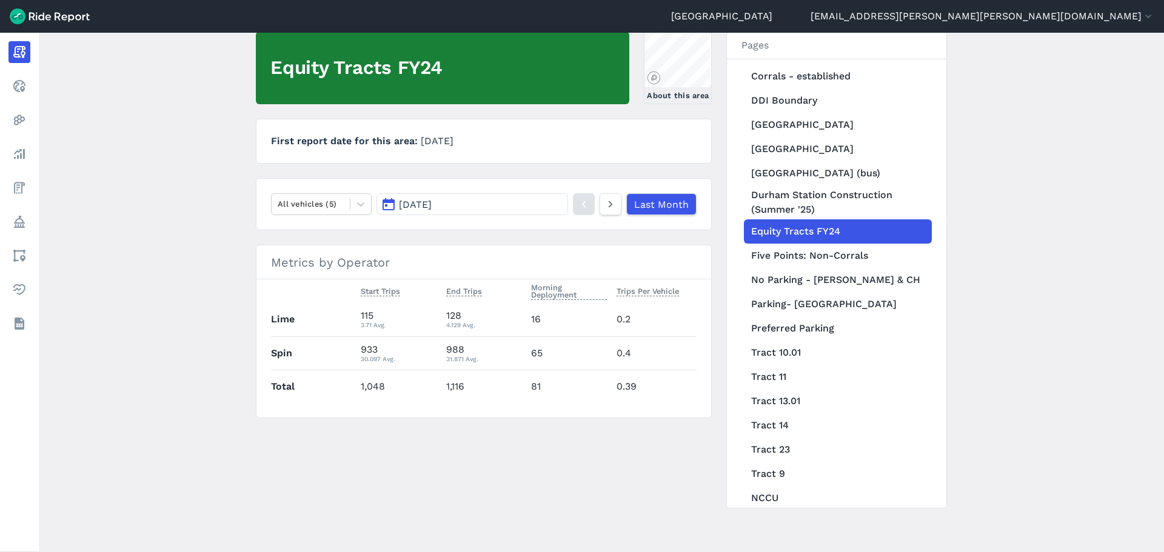
click at [512, 204] on button "[DATE]" at bounding box center [473, 204] width 192 height 22
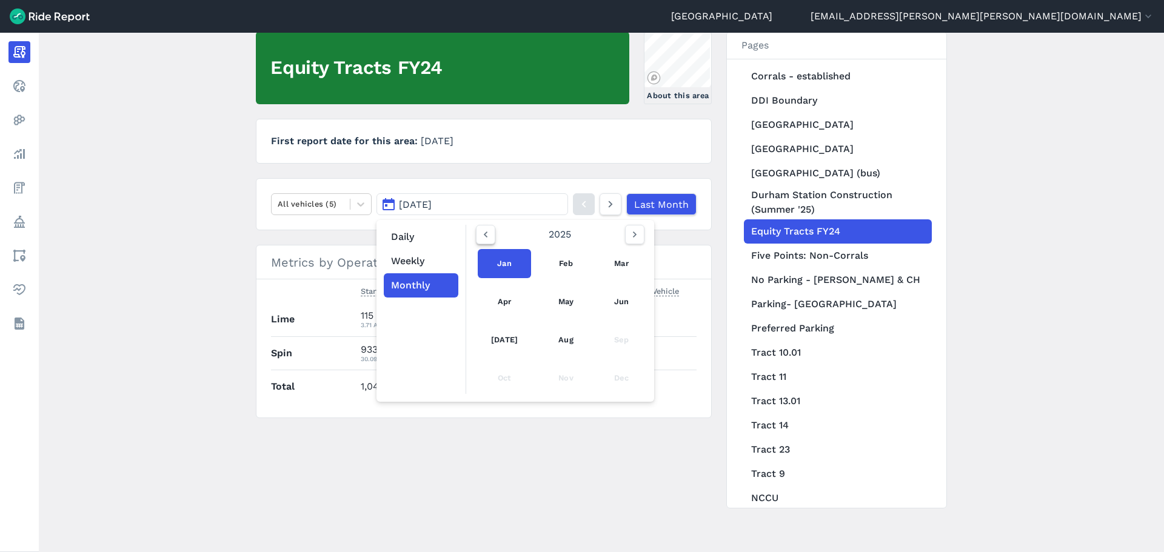
click at [483, 234] on use "button" at bounding box center [485, 235] width 4 height 6
click at [620, 375] on link "Dec" at bounding box center [621, 378] width 41 height 29
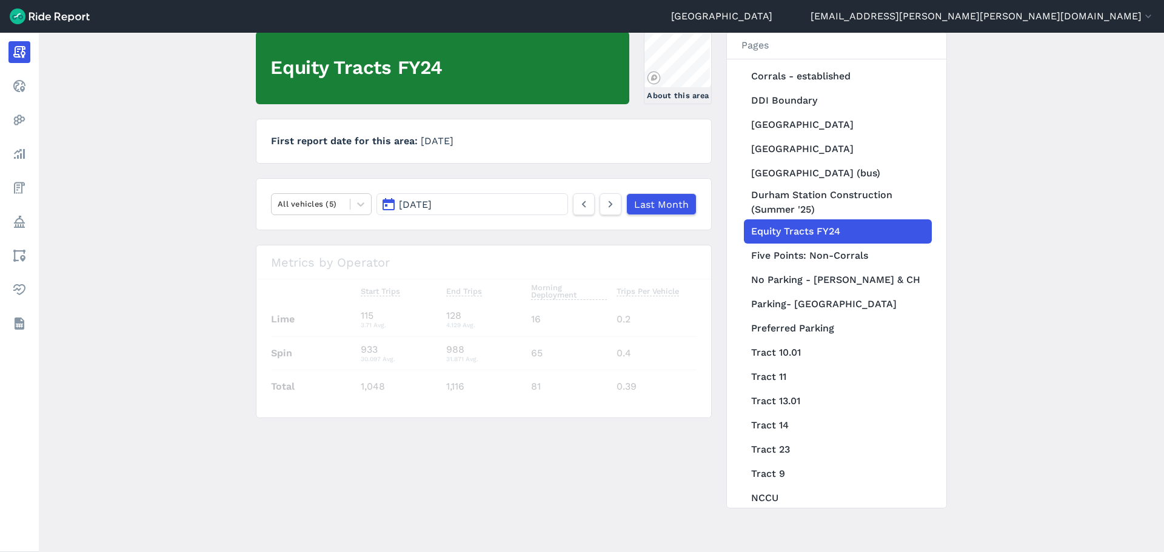
scroll to position [522, 0]
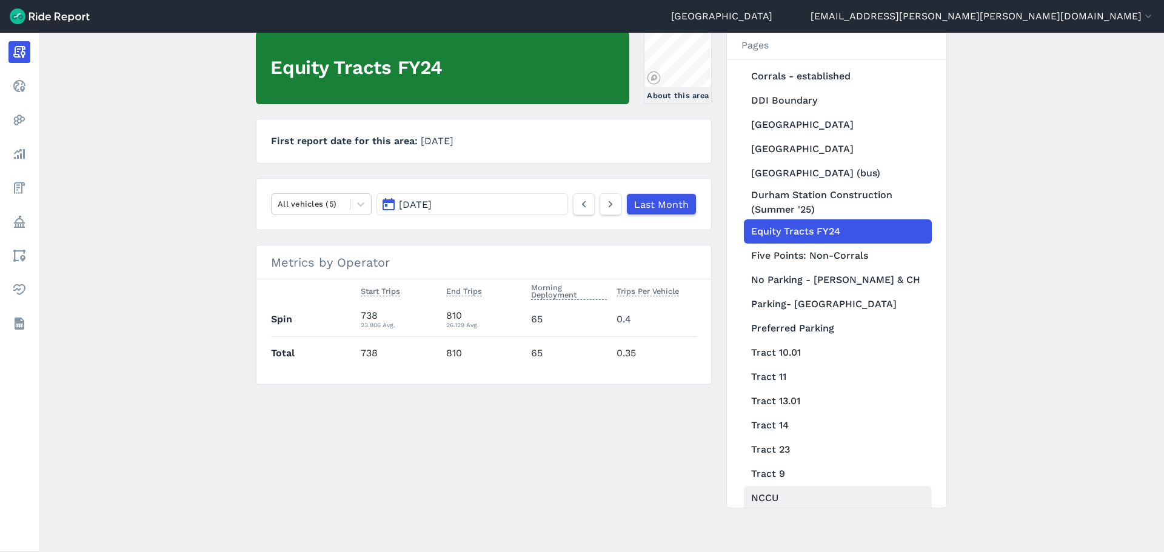
click at [787, 421] on link "NCCU" at bounding box center [838, 498] width 188 height 24
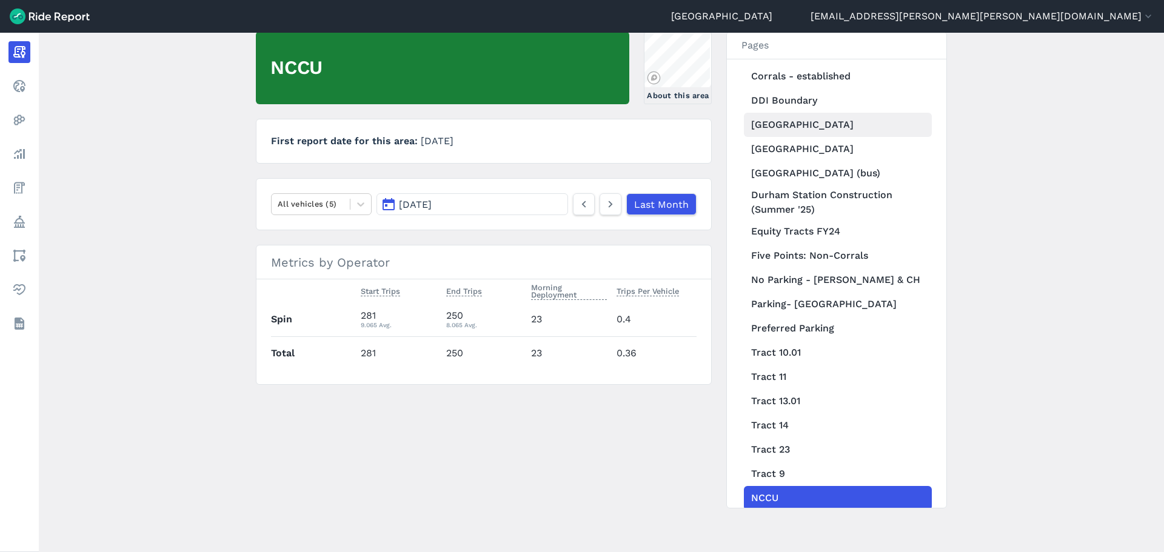
click at [782, 113] on link "[GEOGRAPHIC_DATA]" at bounding box center [838, 125] width 188 height 24
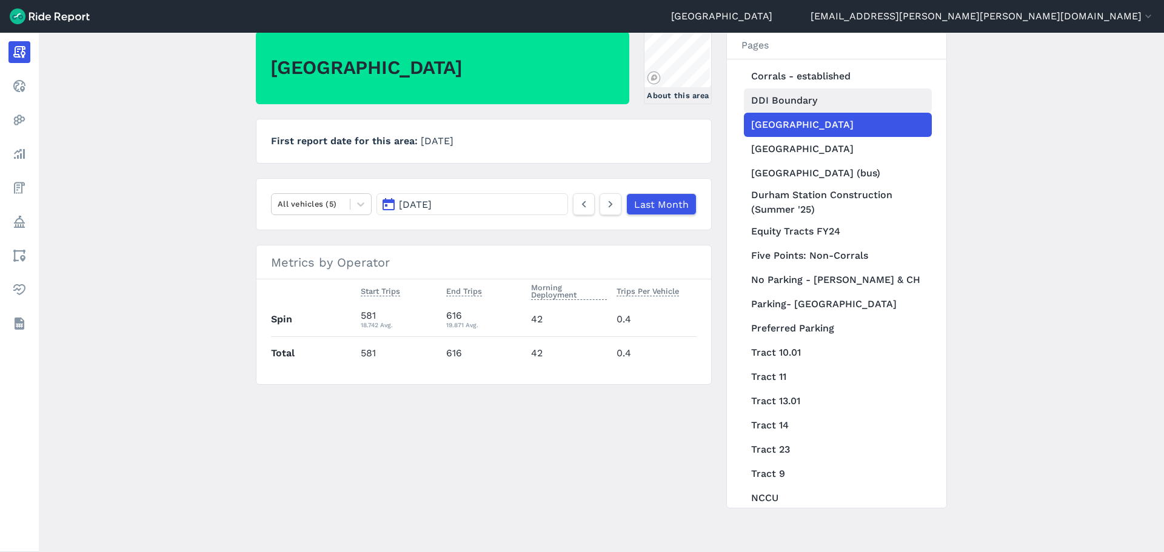
click at [774, 89] on link "DDI Boundary" at bounding box center [838, 101] width 188 height 24
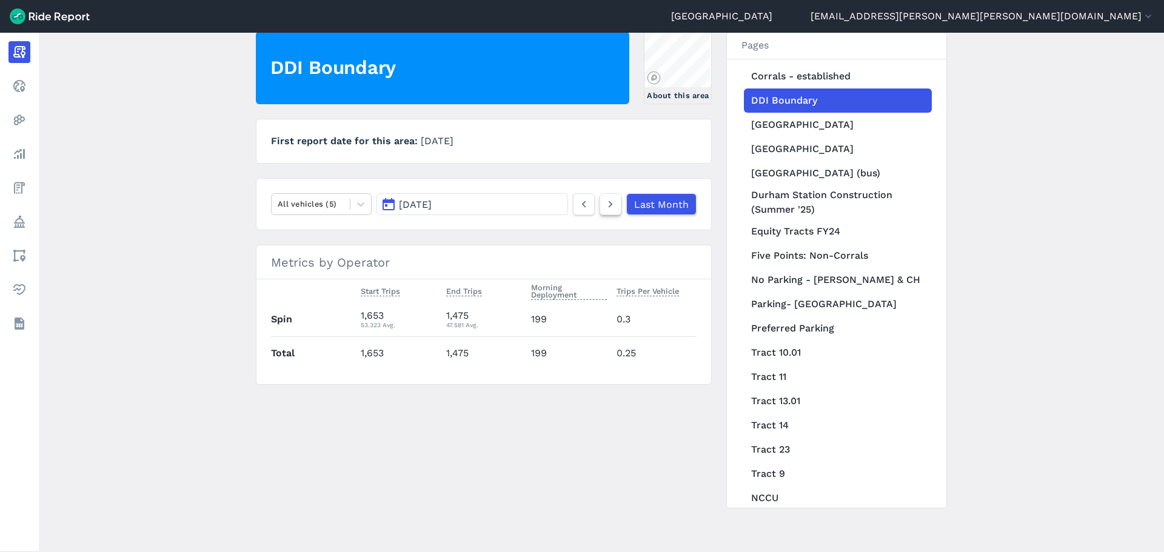
click at [609, 204] on icon at bounding box center [610, 204] width 13 height 15
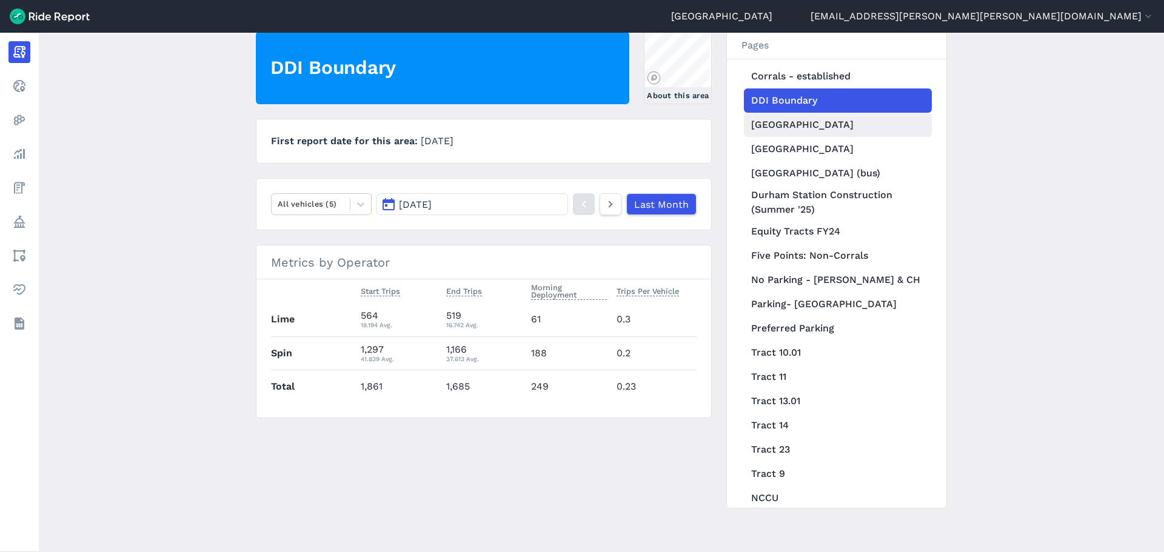
click at [782, 113] on link "[GEOGRAPHIC_DATA]" at bounding box center [838, 125] width 188 height 24
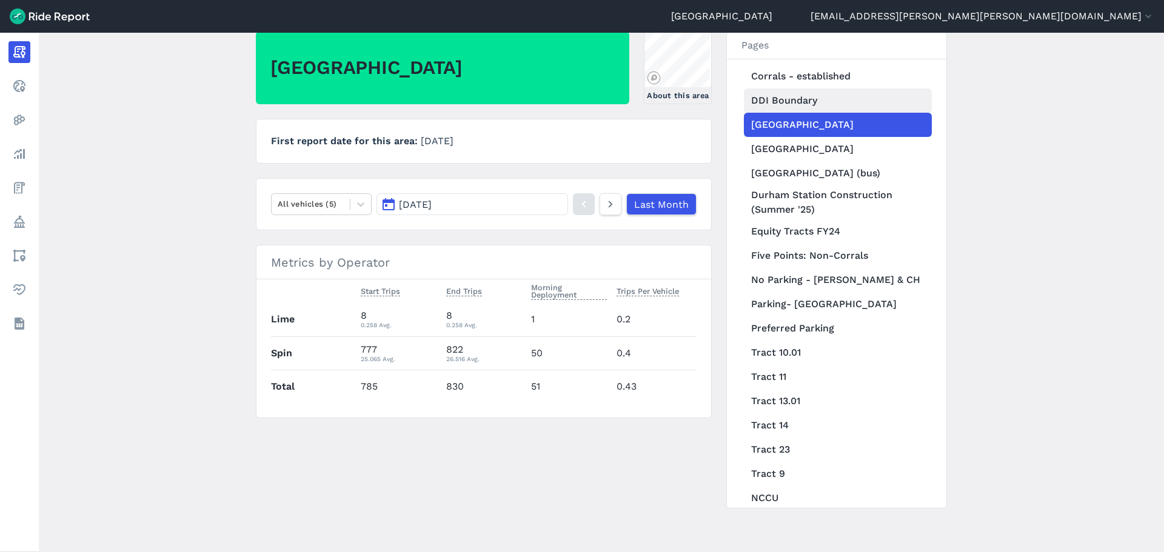
click at [799, 89] on link "DDI Boundary" at bounding box center [838, 101] width 188 height 24
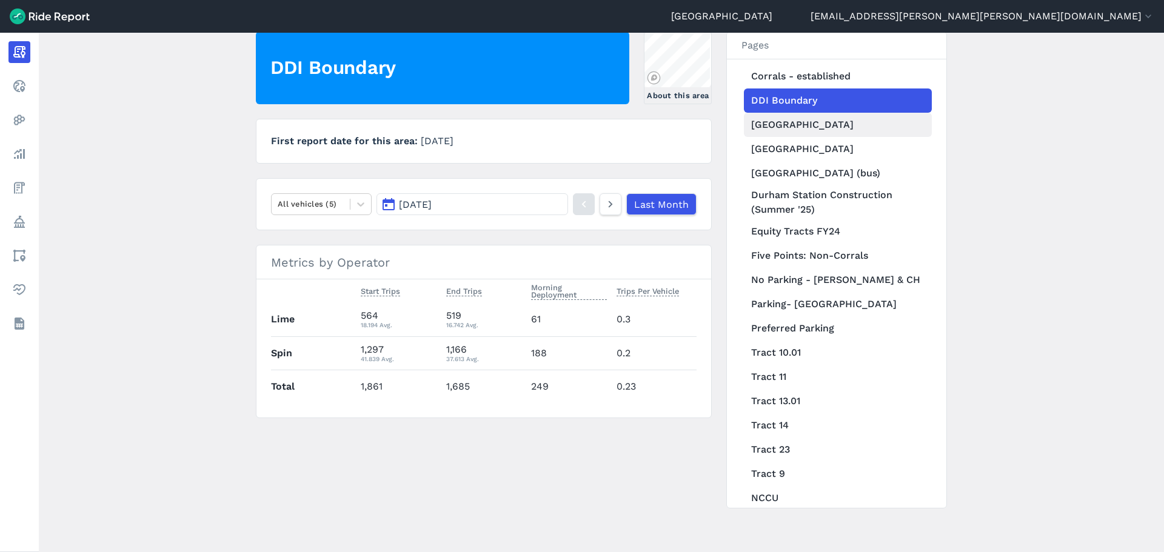
click at [797, 113] on link "[GEOGRAPHIC_DATA]" at bounding box center [838, 125] width 188 height 24
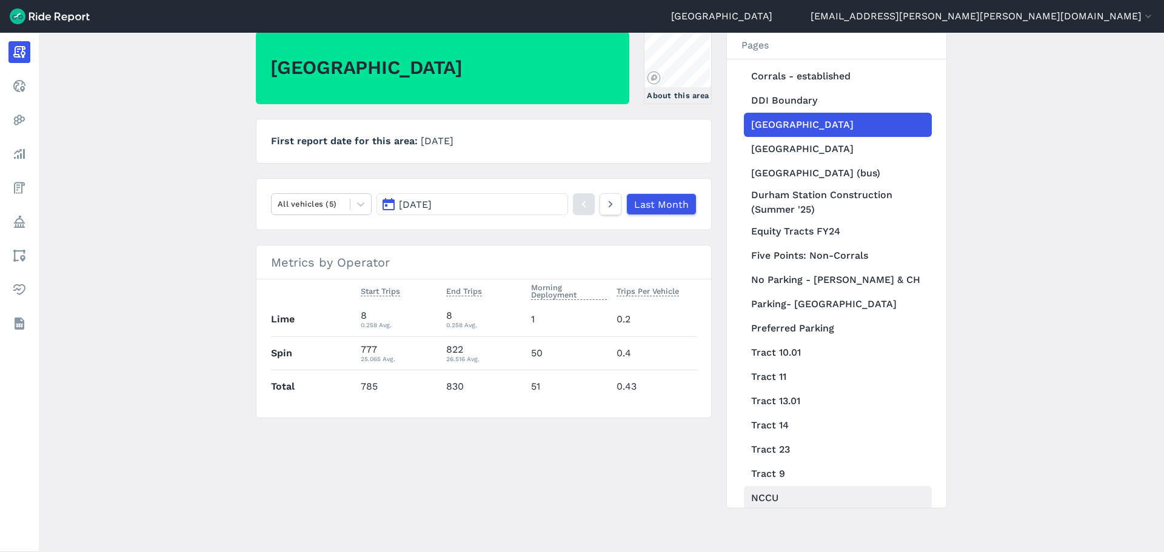
click at [754, 421] on link "NCCU" at bounding box center [838, 498] width 188 height 24
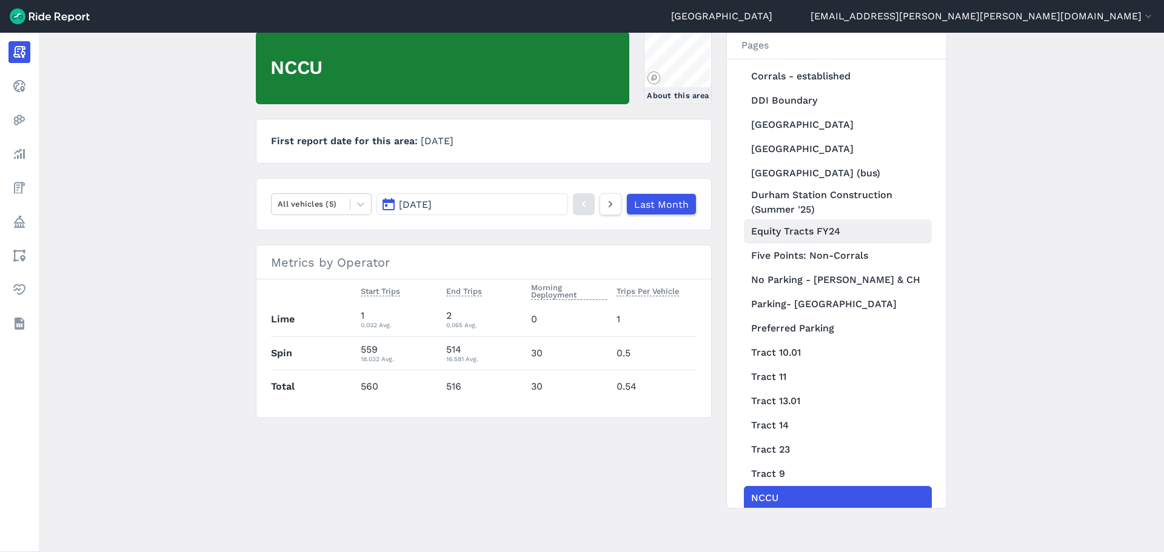
click at [868, 220] on link "Equity Tracts FY24" at bounding box center [838, 232] width 188 height 24
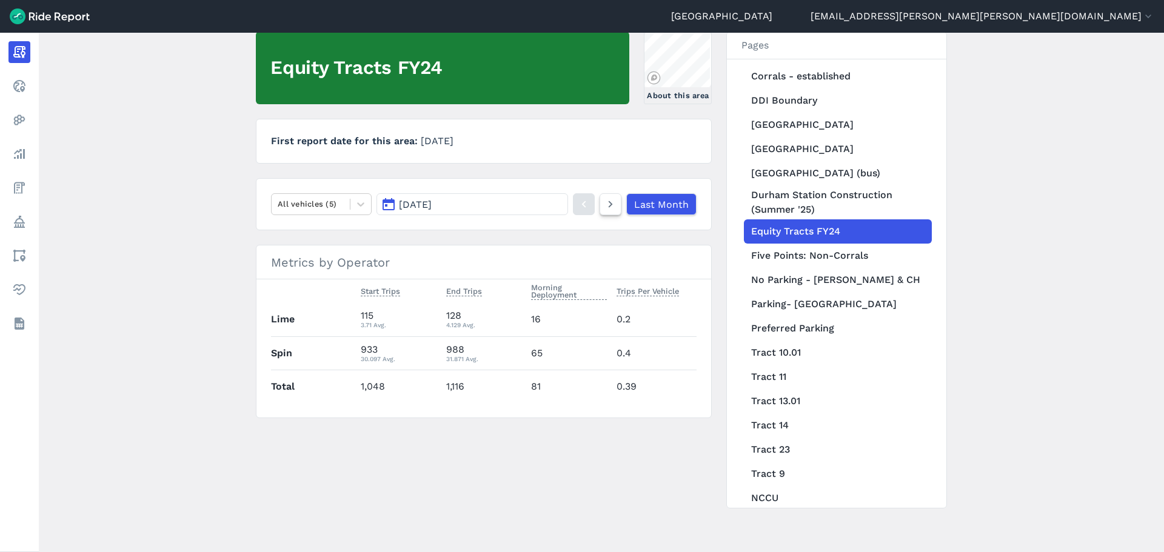
drag, startPoint x: 608, startPoint y: 203, endPoint x: 614, endPoint y: 204, distance: 6.3
click at [608, 203] on icon at bounding box center [610, 204] width 13 height 15
click at [773, 421] on link "NCCU" at bounding box center [838, 498] width 188 height 24
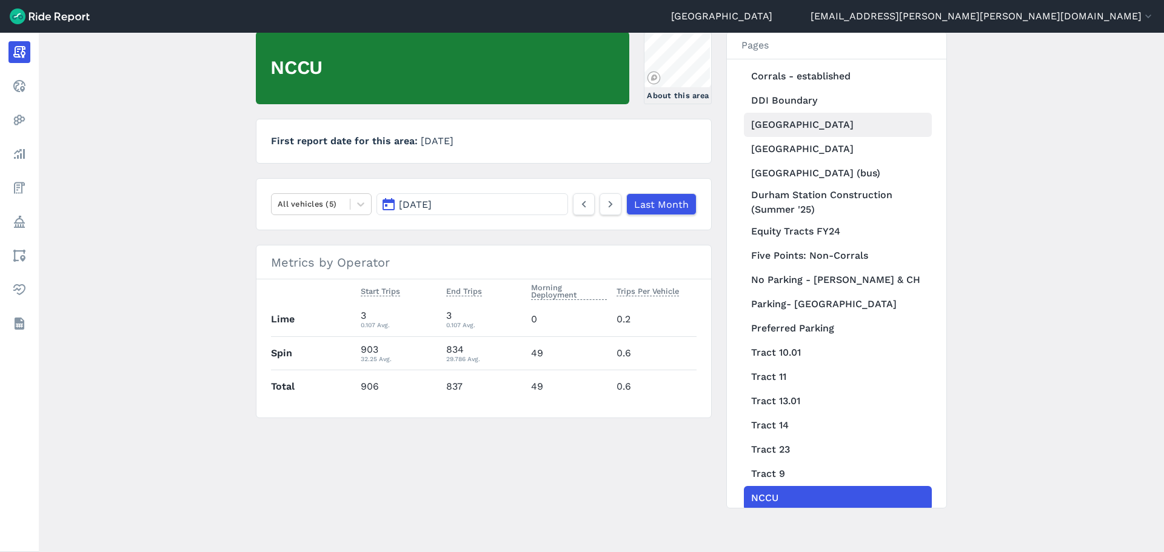
drag, startPoint x: 761, startPoint y: 104, endPoint x: 759, endPoint y: 136, distance: 32.2
click at [761, 113] on link "[GEOGRAPHIC_DATA]" at bounding box center [838, 125] width 188 height 24
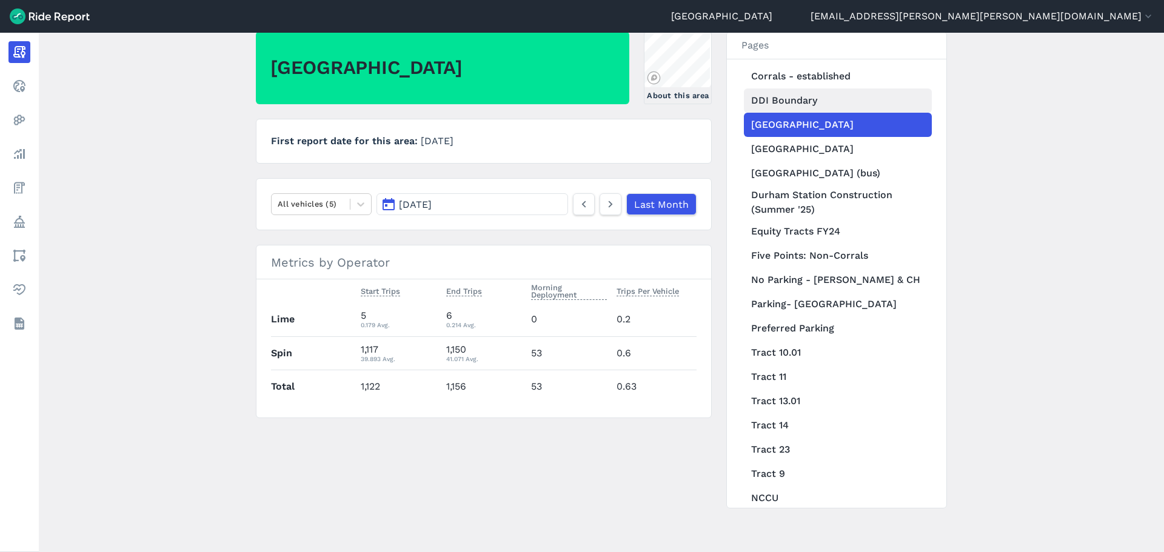
click at [764, 89] on link "DDI Boundary" at bounding box center [838, 101] width 188 height 24
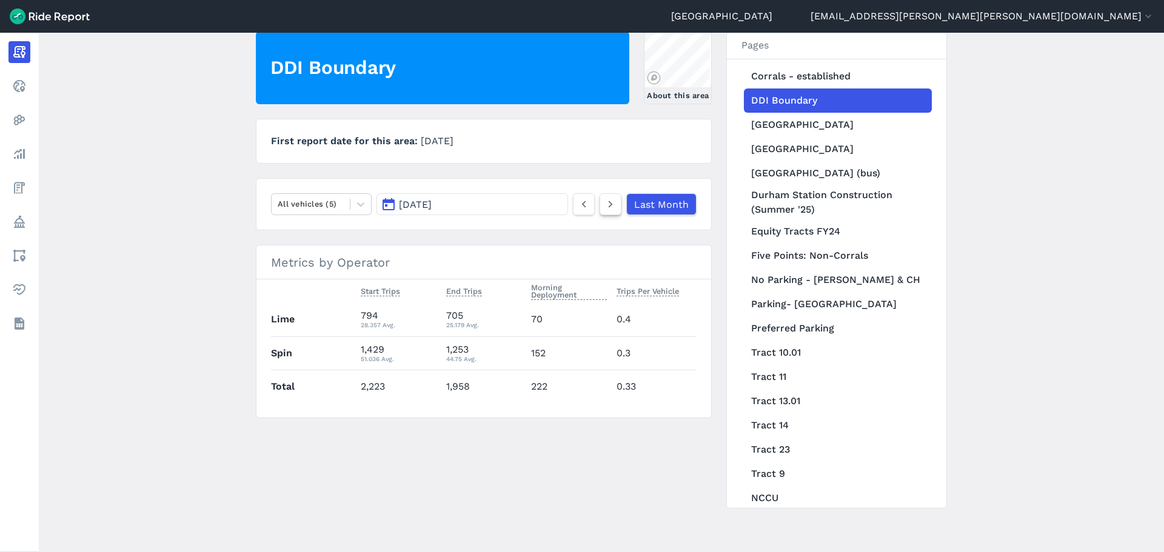
click at [606, 204] on icon at bounding box center [610, 204] width 13 height 15
click at [768, 113] on link "[GEOGRAPHIC_DATA]" at bounding box center [838, 125] width 188 height 24
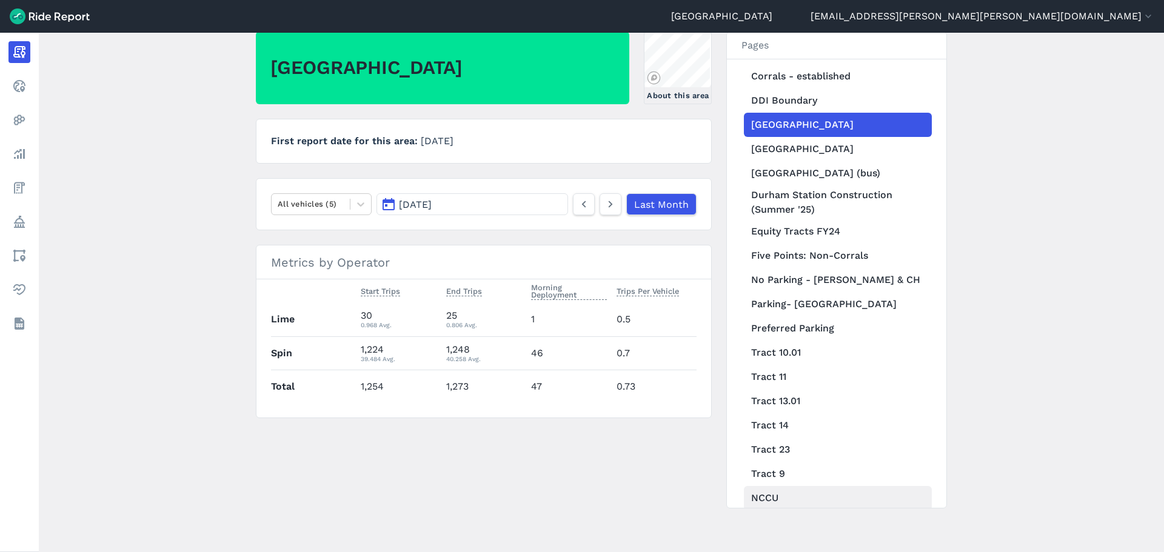
click at [773, 421] on link "NCCU" at bounding box center [838, 498] width 188 height 24
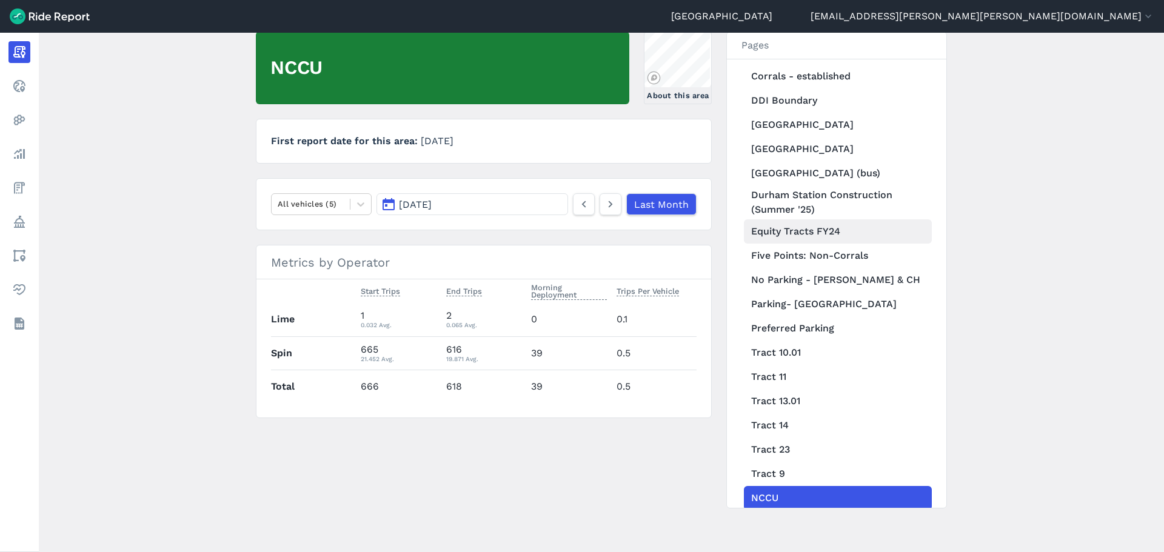
click at [792, 220] on link "Equity Tracts FY24" at bounding box center [838, 232] width 188 height 24
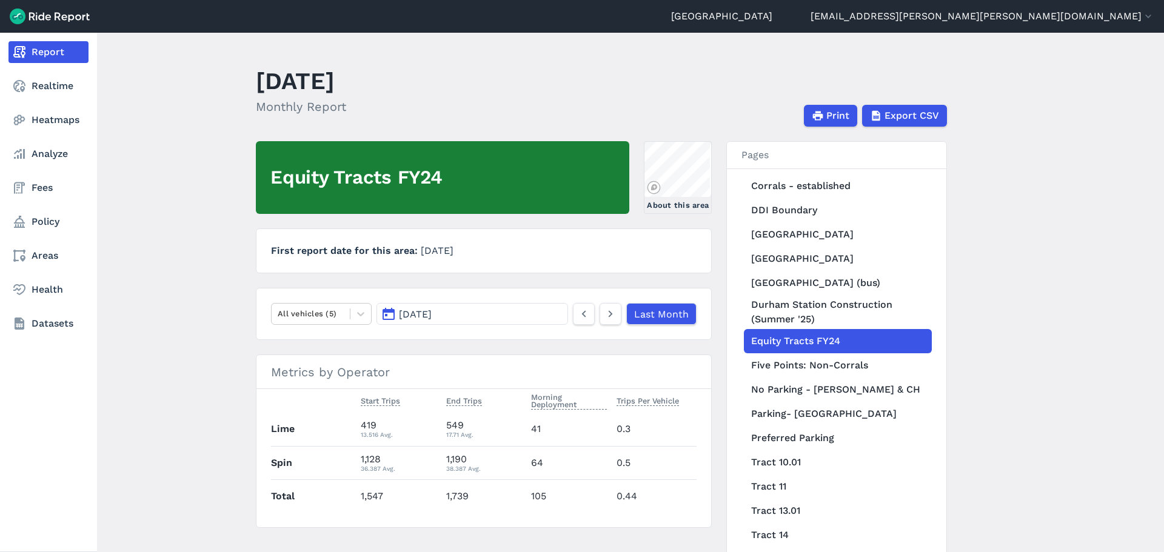
click at [40, 52] on link "Report" at bounding box center [48, 52] width 80 height 22
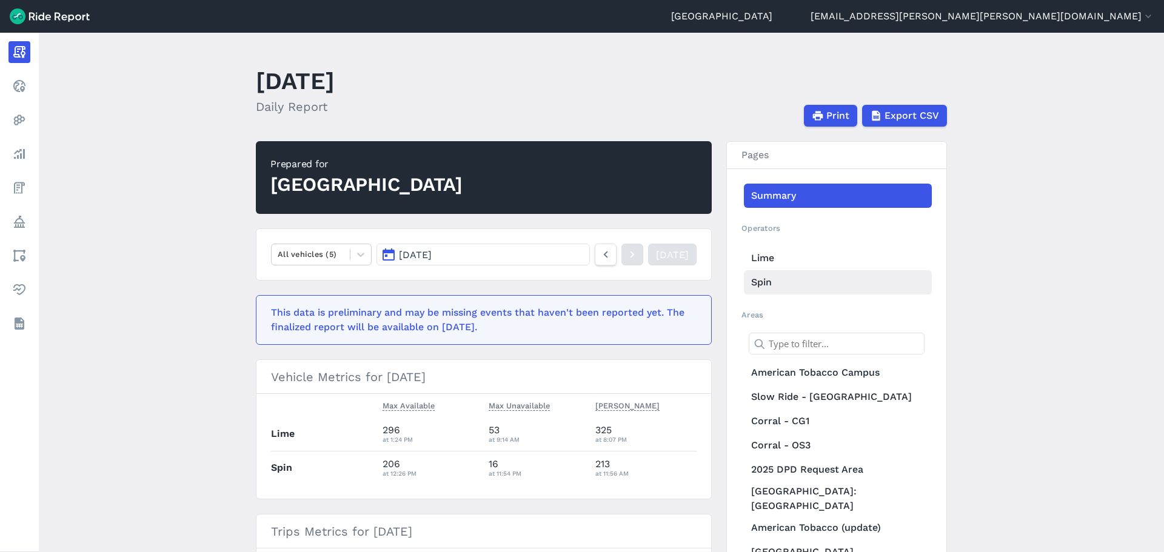
click at [791, 284] on link "Spin" at bounding box center [838, 282] width 188 height 24
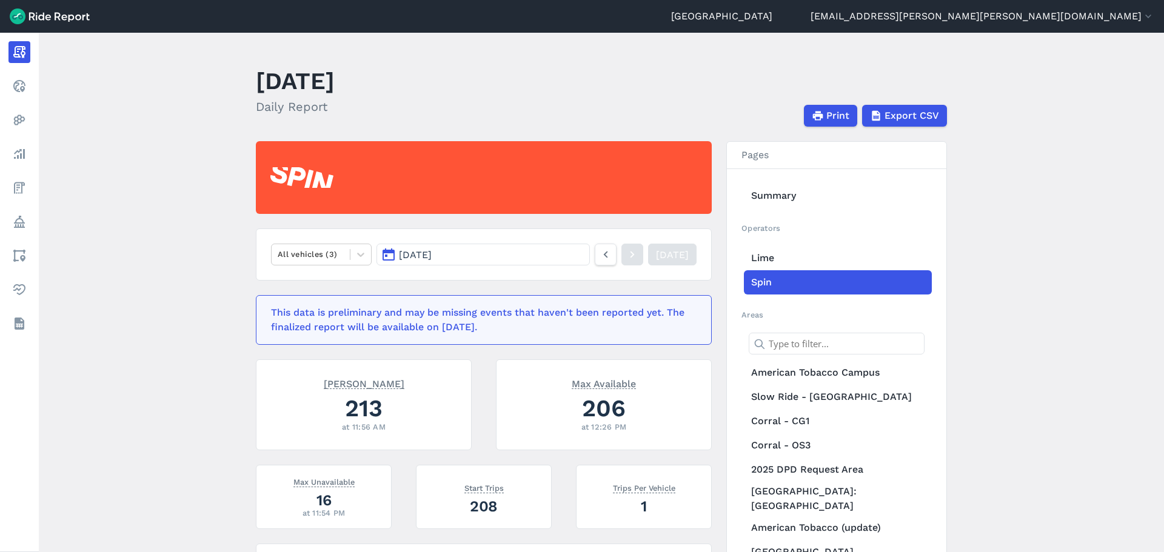
click at [548, 246] on button "[DATE]" at bounding box center [483, 255] width 213 height 22
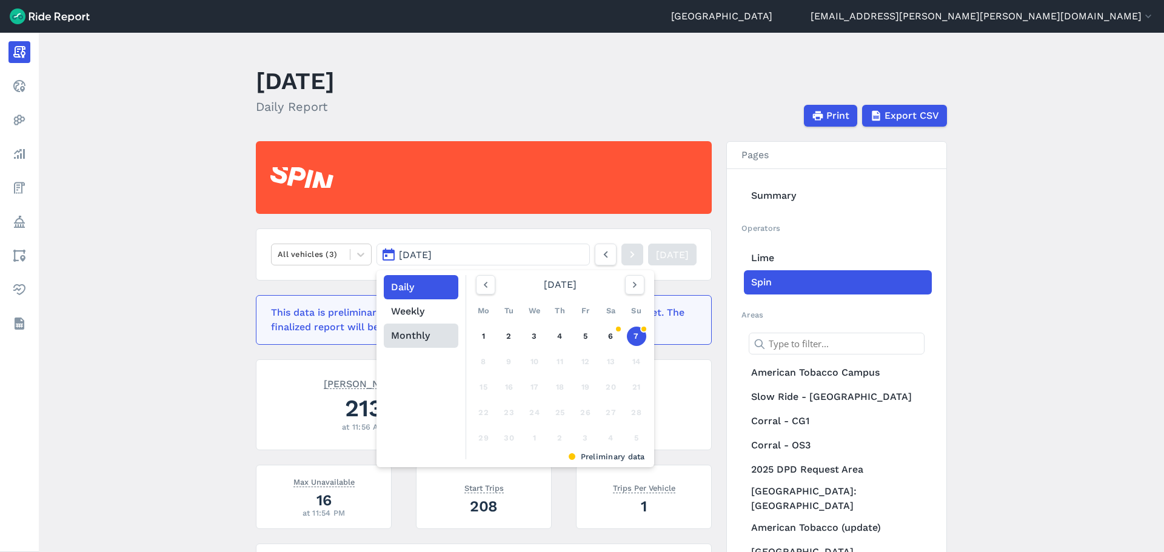
click at [437, 338] on button "Monthly" at bounding box center [421, 336] width 75 height 24
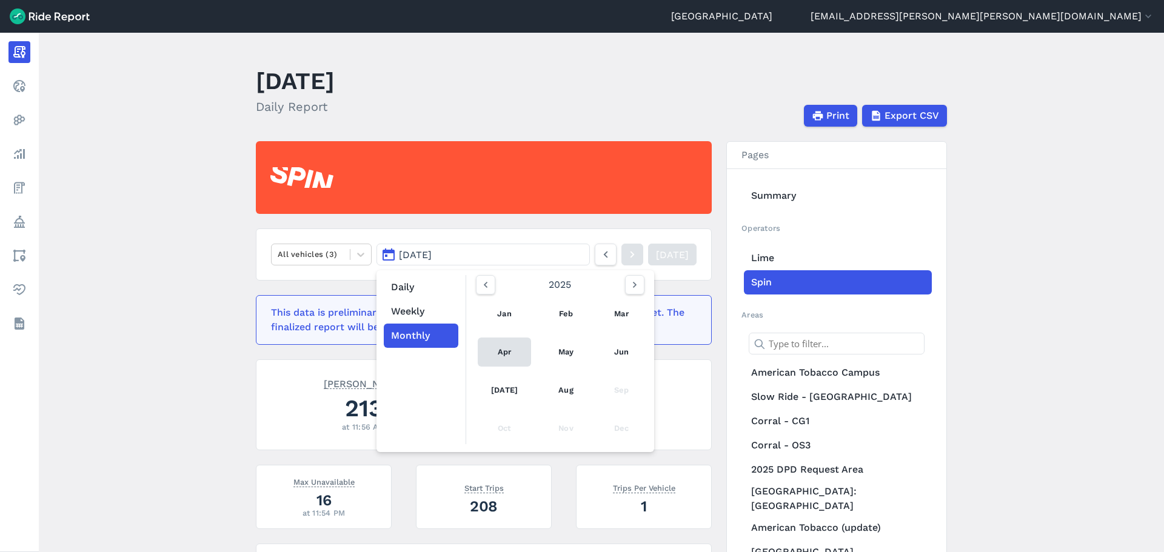
click at [504, 354] on link "Apr" at bounding box center [504, 352] width 53 height 29
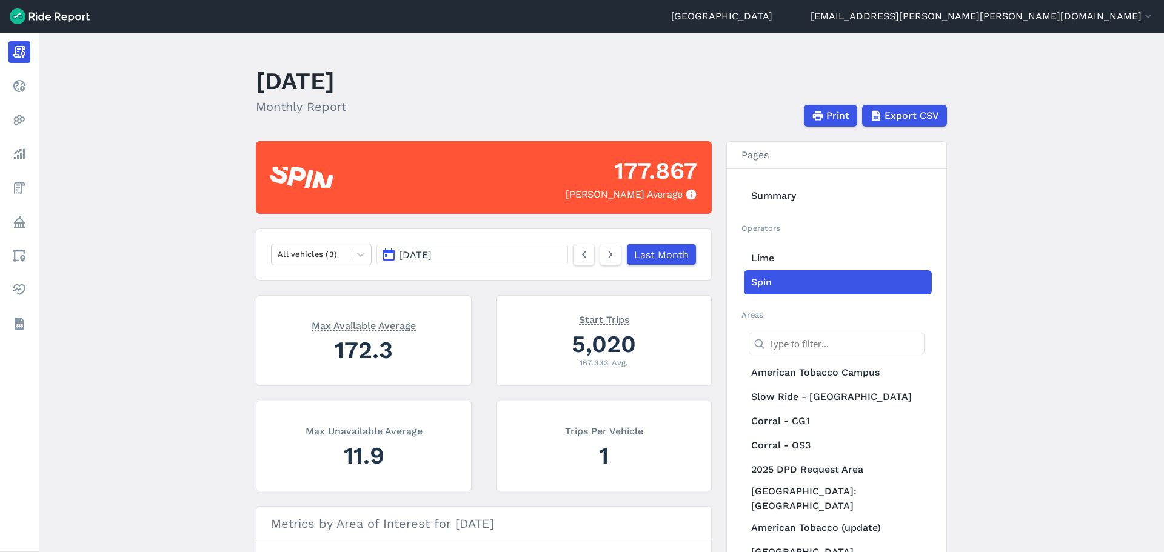
click at [931, 389] on main "[DATE] Monthly Report Print Export CSV 177.867 Max Parked Average All vehicles …" at bounding box center [602, 293] width 1126 height 520
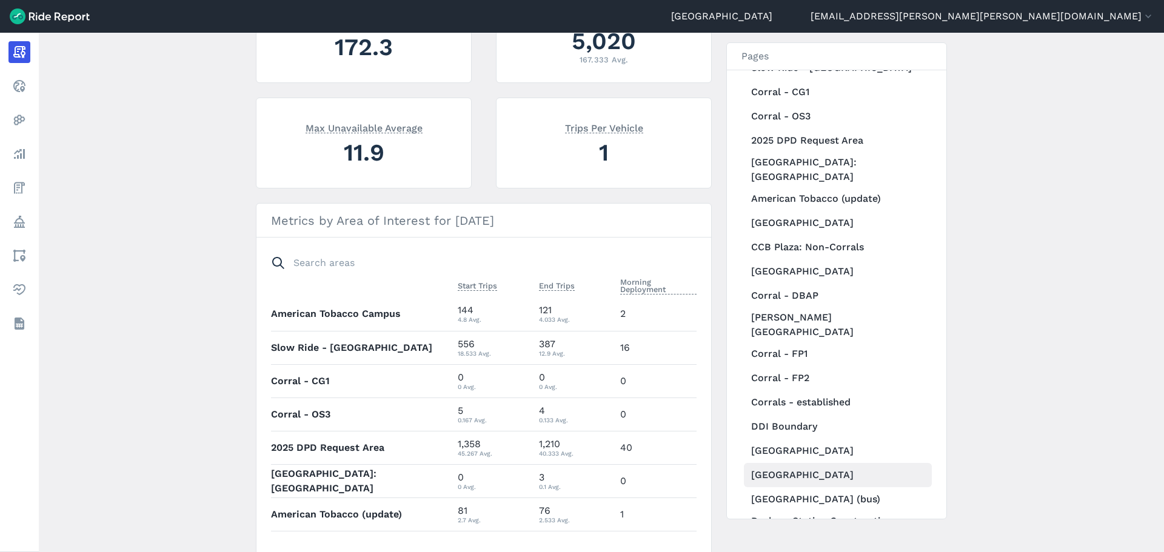
scroll to position [303, 0]
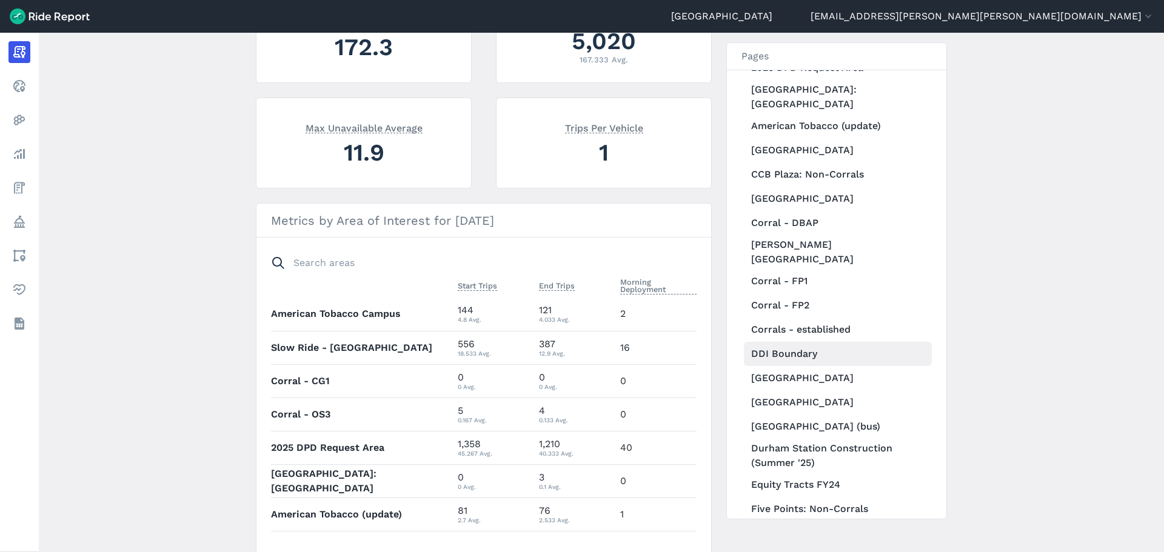
click at [798, 342] on link "DDI Boundary" at bounding box center [838, 354] width 188 height 24
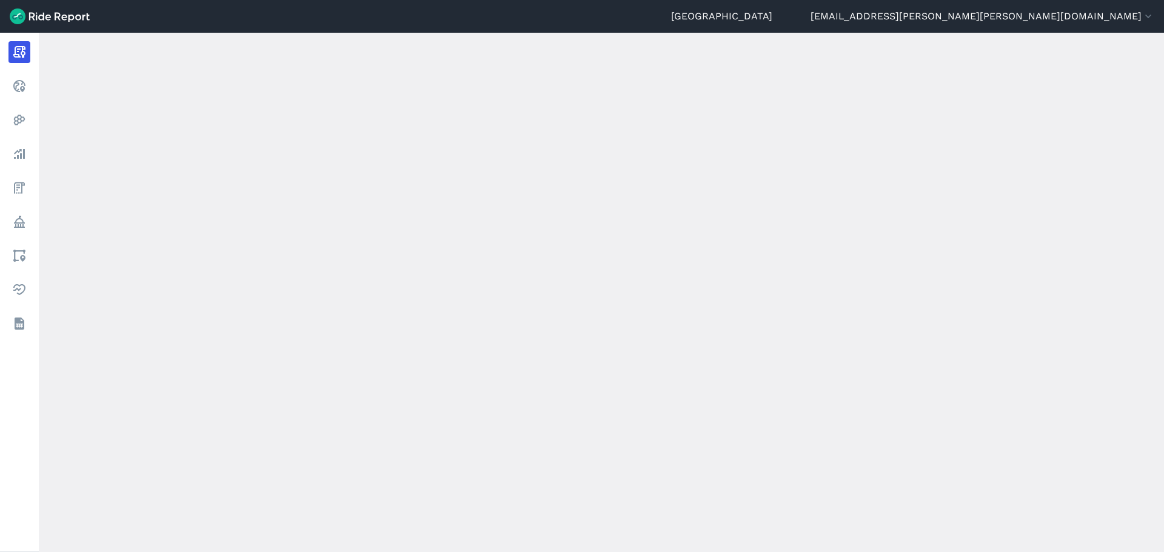
scroll to position [110, 0]
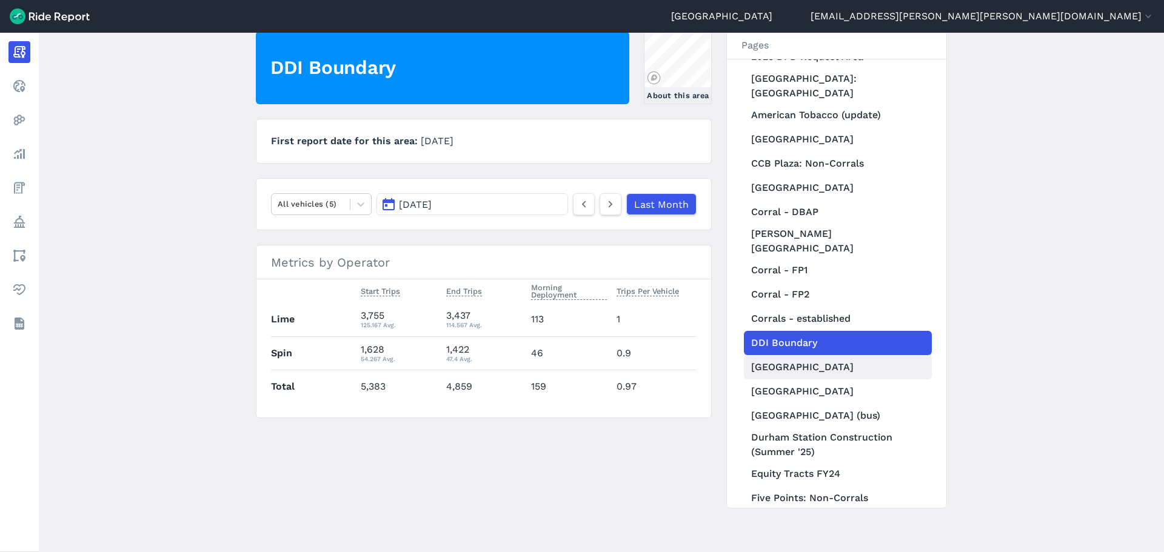
click at [802, 355] on link "[GEOGRAPHIC_DATA]" at bounding box center [838, 367] width 188 height 24
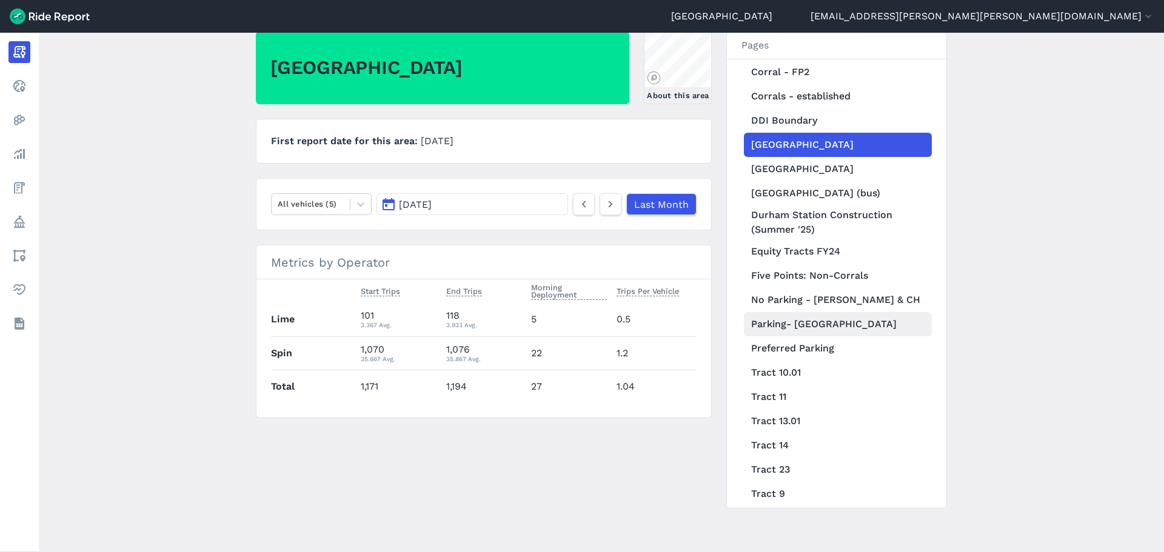
scroll to position [546, 0]
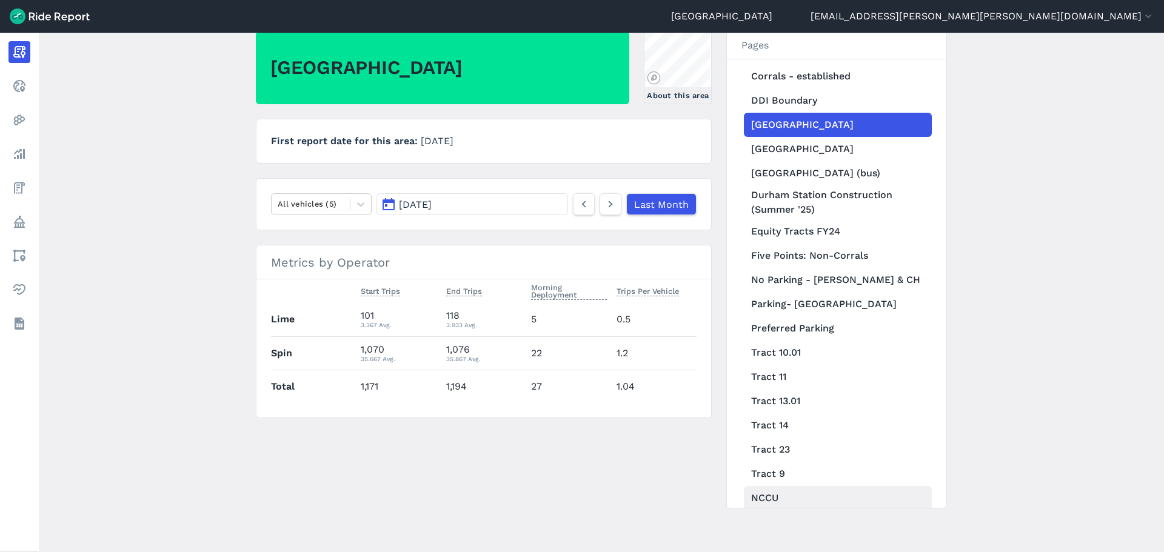
click at [770, 421] on link "NCCU" at bounding box center [838, 498] width 188 height 24
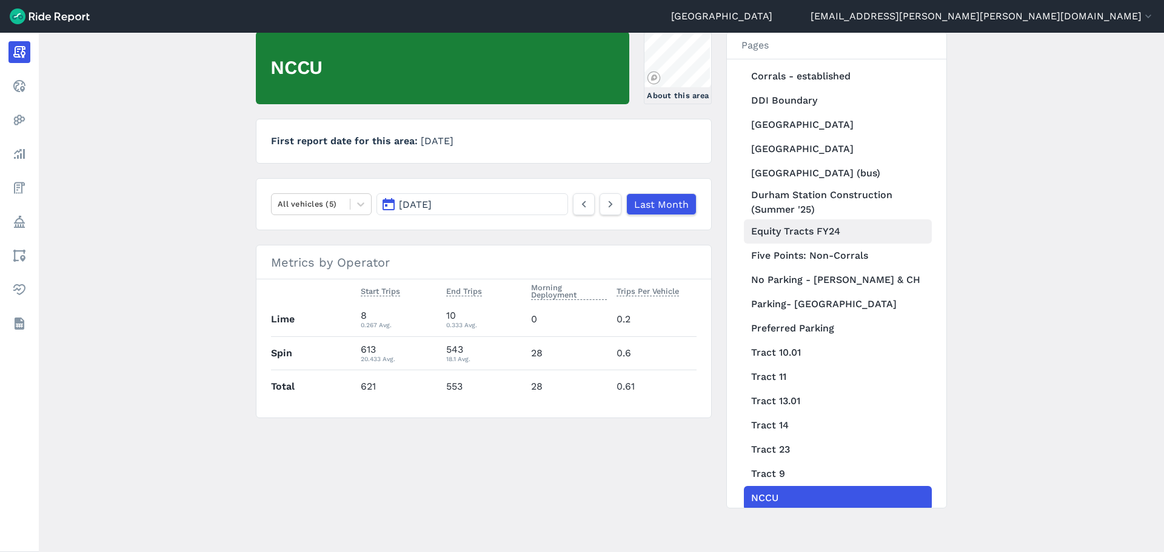
click at [864, 220] on link "Equity Tracts FY24" at bounding box center [838, 232] width 188 height 24
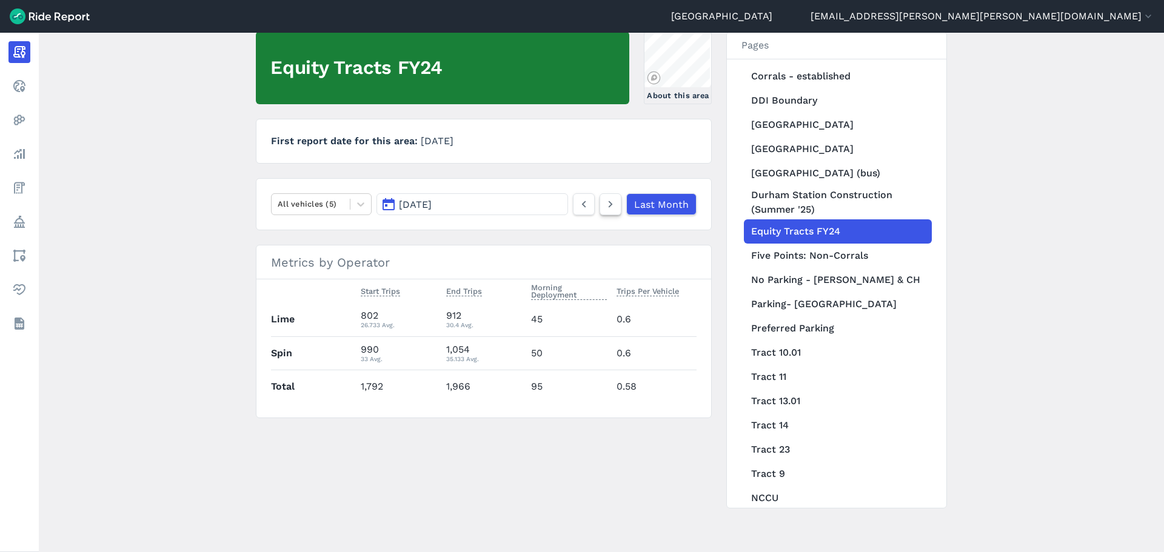
click at [616, 201] on icon at bounding box center [610, 204] width 13 height 15
click at [788, 421] on link "NCCU" at bounding box center [838, 498] width 188 height 24
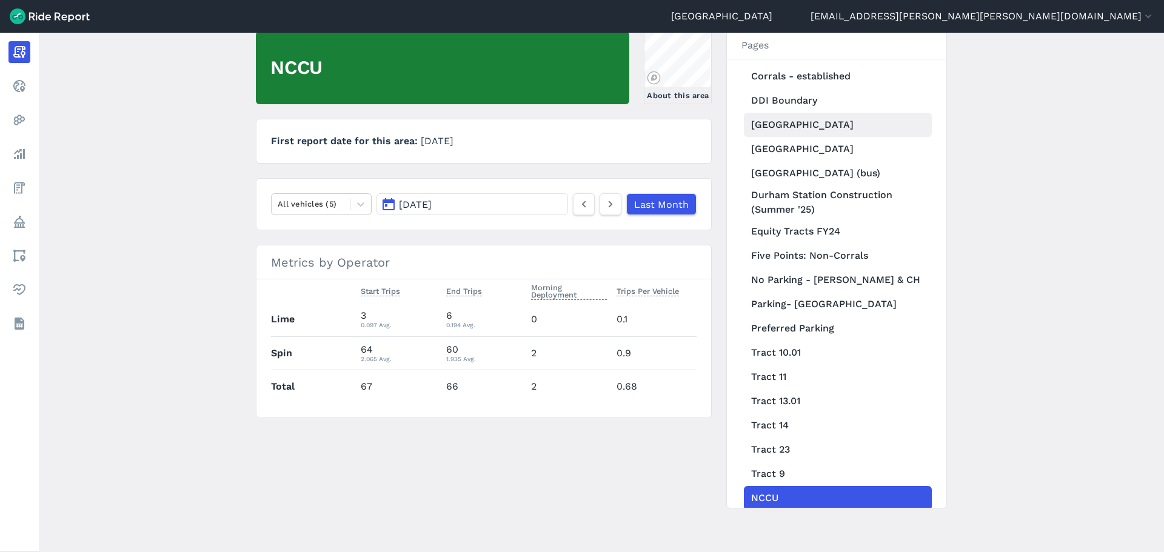
click at [776, 113] on link "[GEOGRAPHIC_DATA]" at bounding box center [838, 125] width 188 height 24
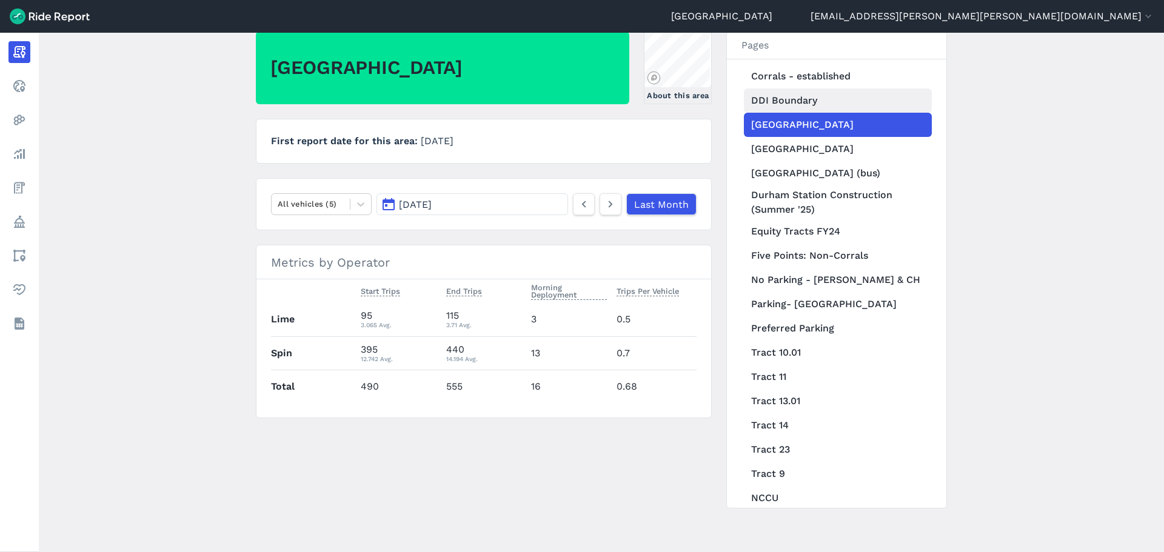
click at [796, 89] on link "DDI Boundary" at bounding box center [838, 101] width 188 height 24
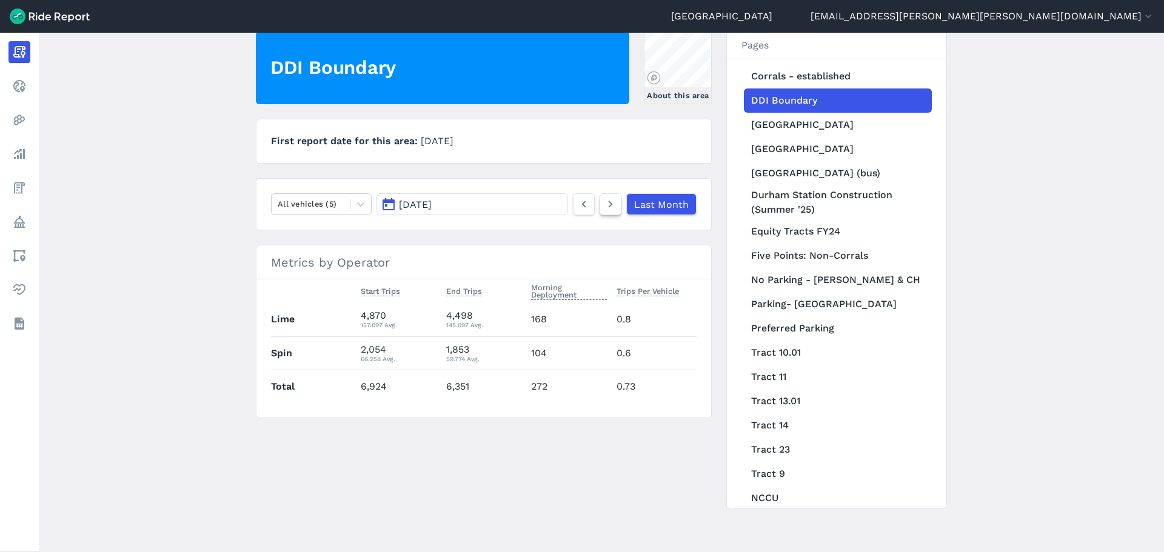
drag, startPoint x: 608, startPoint y: 198, endPoint x: 621, endPoint y: 193, distance: 13.6
click at [609, 198] on icon at bounding box center [610, 204] width 13 height 15
click at [758, 113] on link "[GEOGRAPHIC_DATA]" at bounding box center [838, 125] width 188 height 24
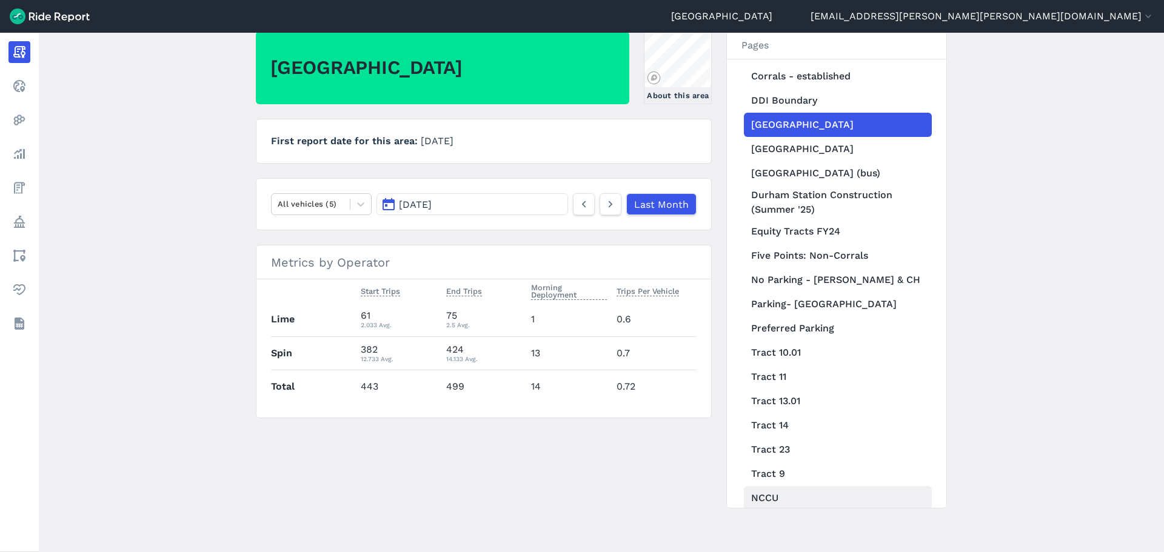
click at [760, 421] on link "NCCU" at bounding box center [838, 498] width 188 height 24
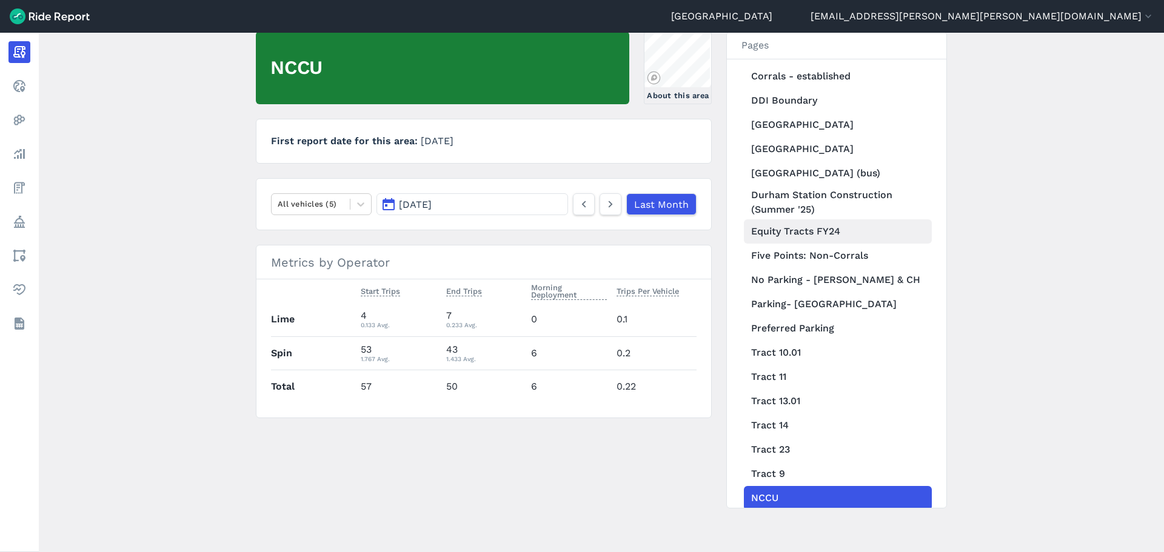
click at [807, 220] on link "Equity Tracts FY24" at bounding box center [838, 232] width 188 height 24
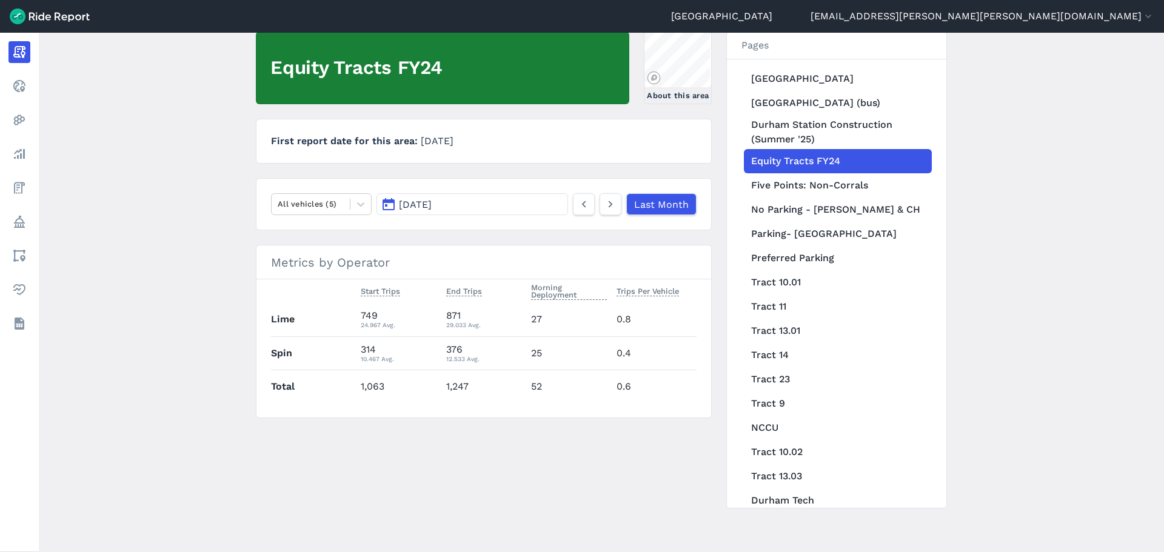
scroll to position [713, 0]
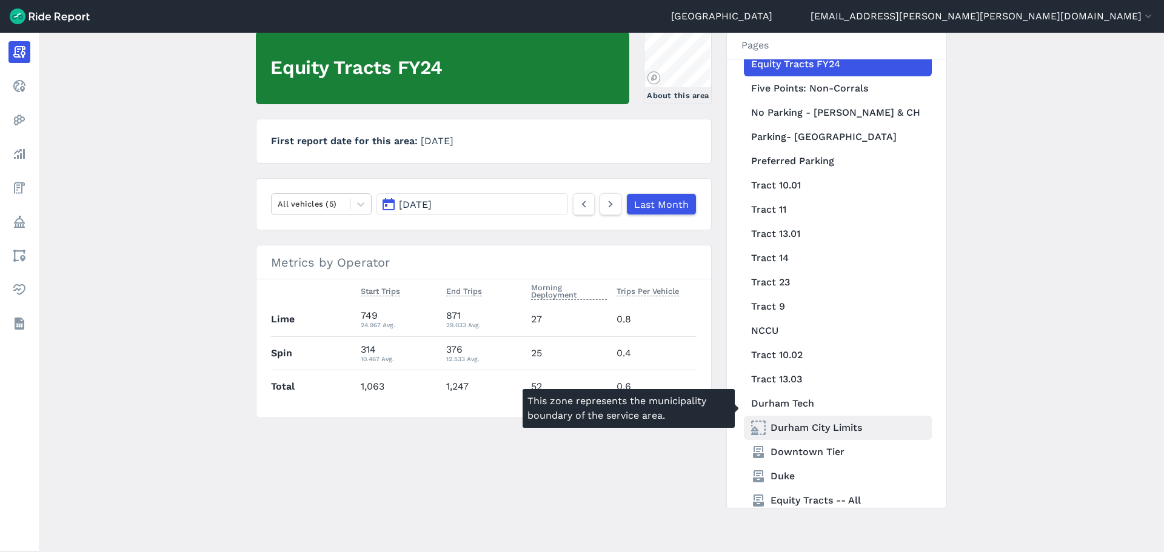
click at [824, 416] on link "Durham City Limits" at bounding box center [838, 428] width 188 height 24
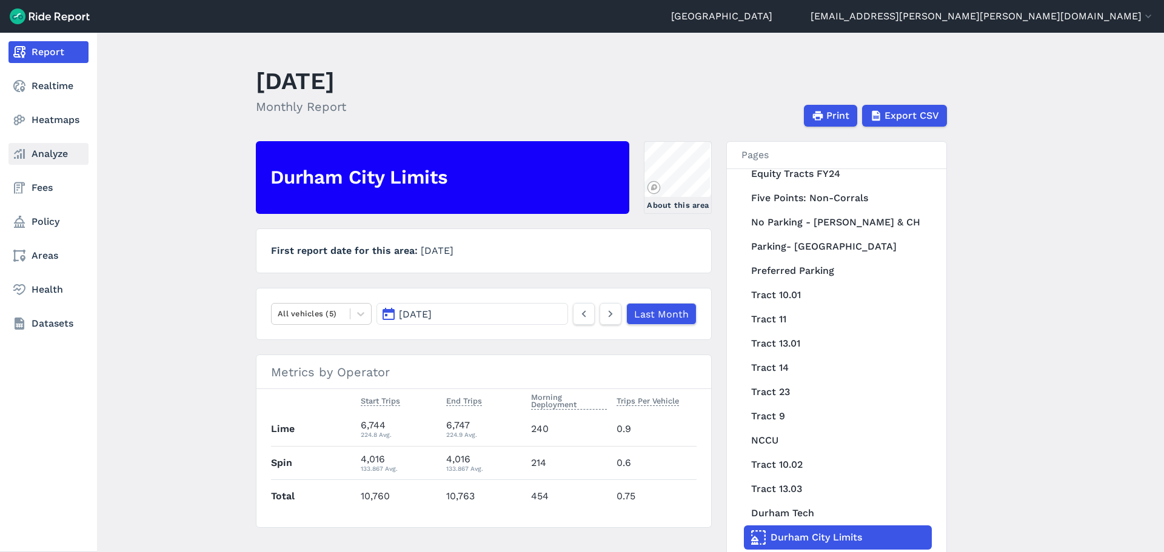
click at [38, 153] on link "Analyze" at bounding box center [48, 154] width 80 height 22
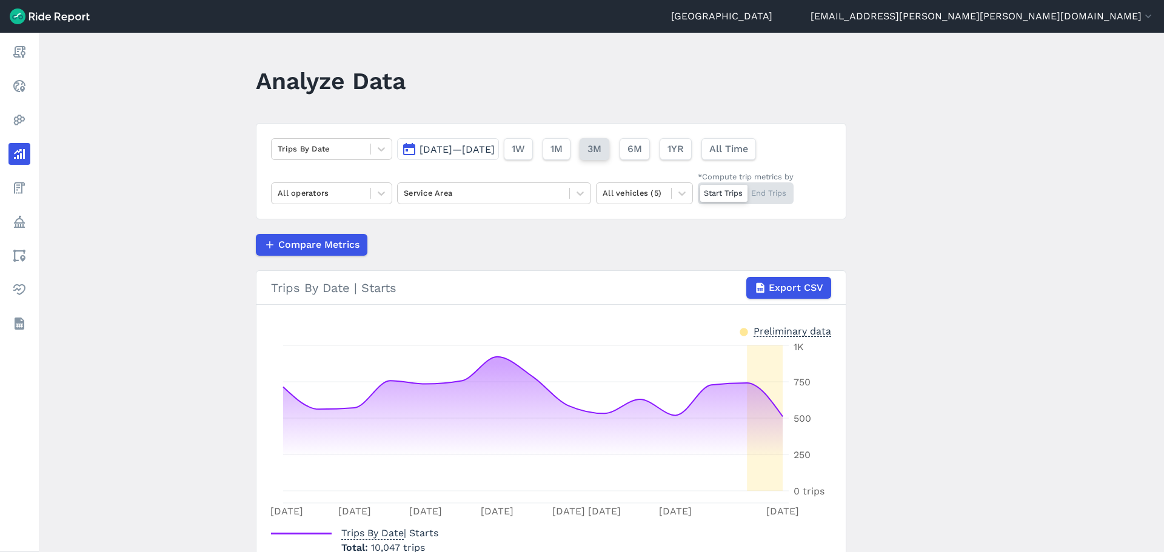
click at [602, 150] on span "3M" at bounding box center [595, 149] width 14 height 15
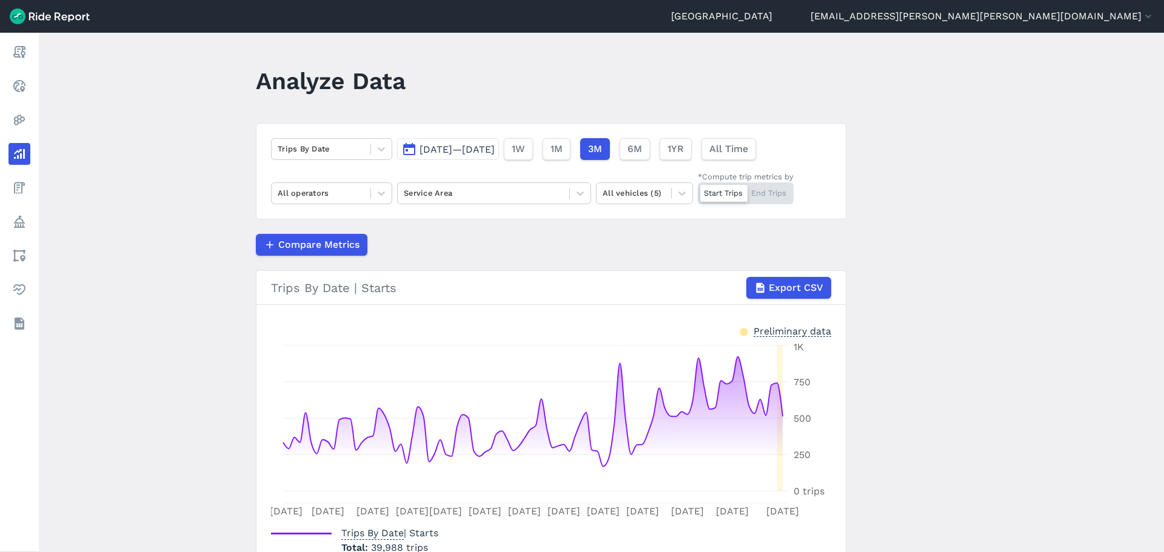
click at [491, 152] on span "[DATE]—[DATE]" at bounding box center [457, 150] width 75 height 12
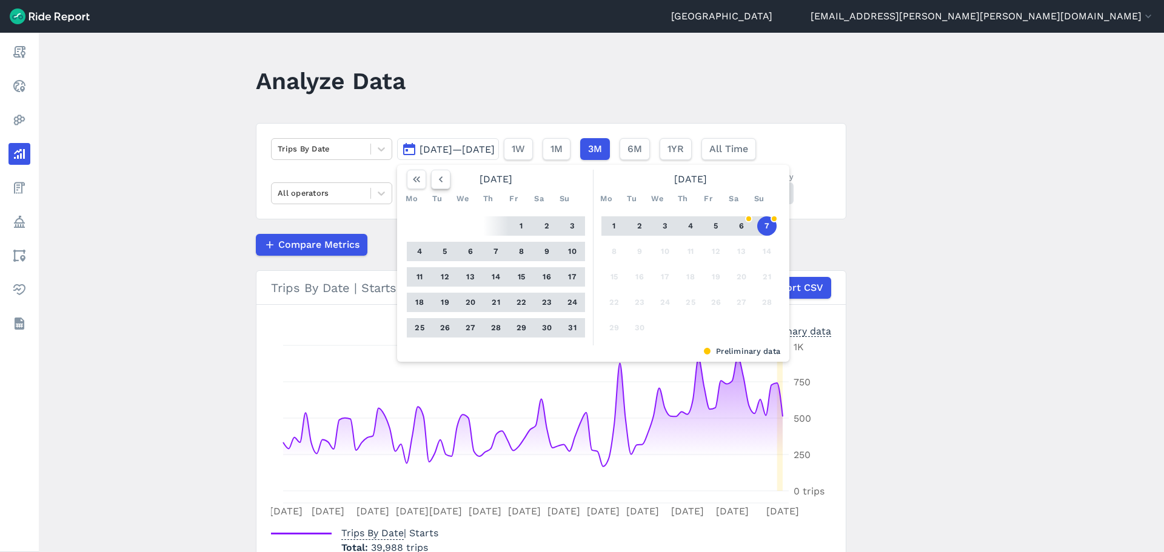
click at [440, 177] on use "button" at bounding box center [441, 179] width 4 height 6
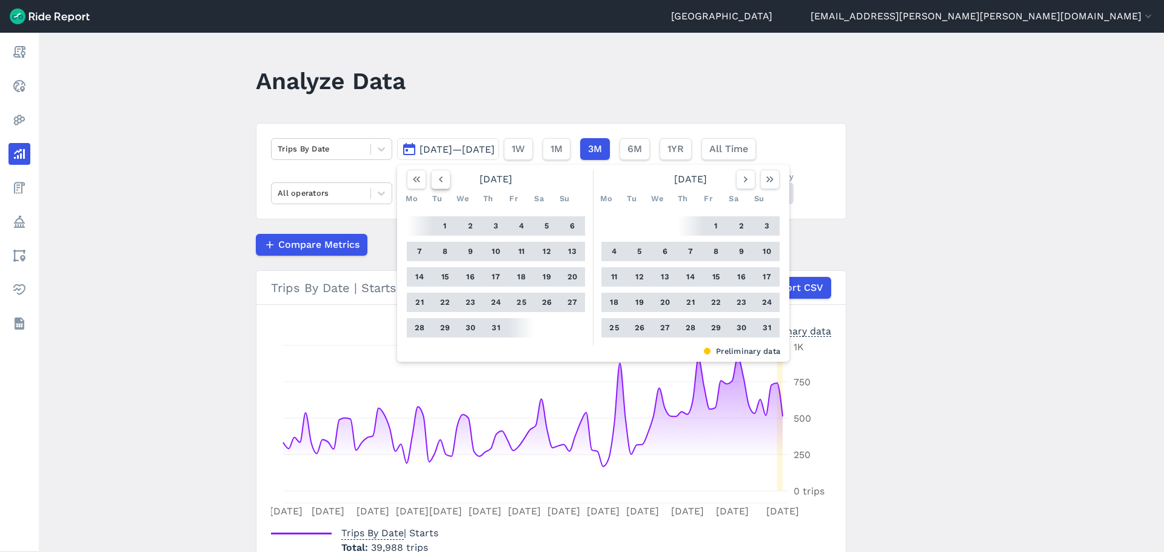
click at [440, 177] on use "button" at bounding box center [441, 179] width 4 height 6
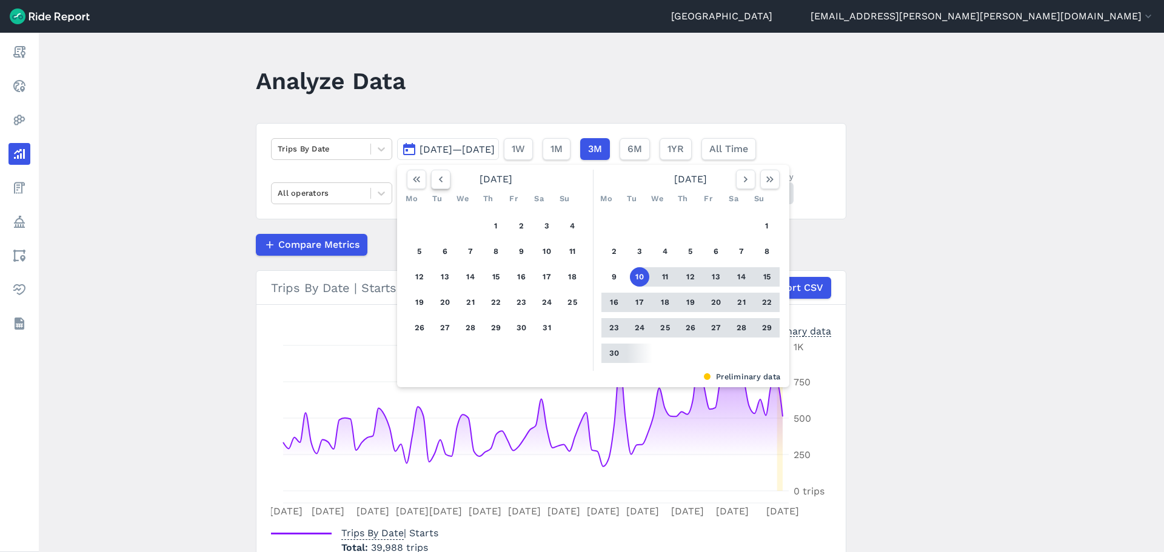
click at [440, 177] on use "button" at bounding box center [441, 179] width 4 height 6
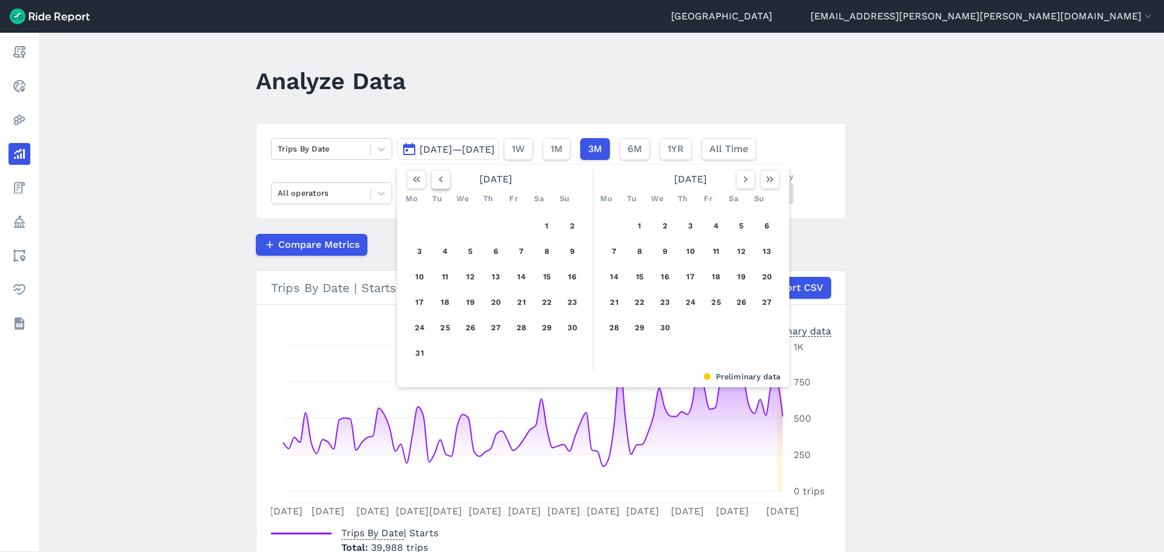
click at [440, 177] on use "button" at bounding box center [441, 179] width 4 height 6
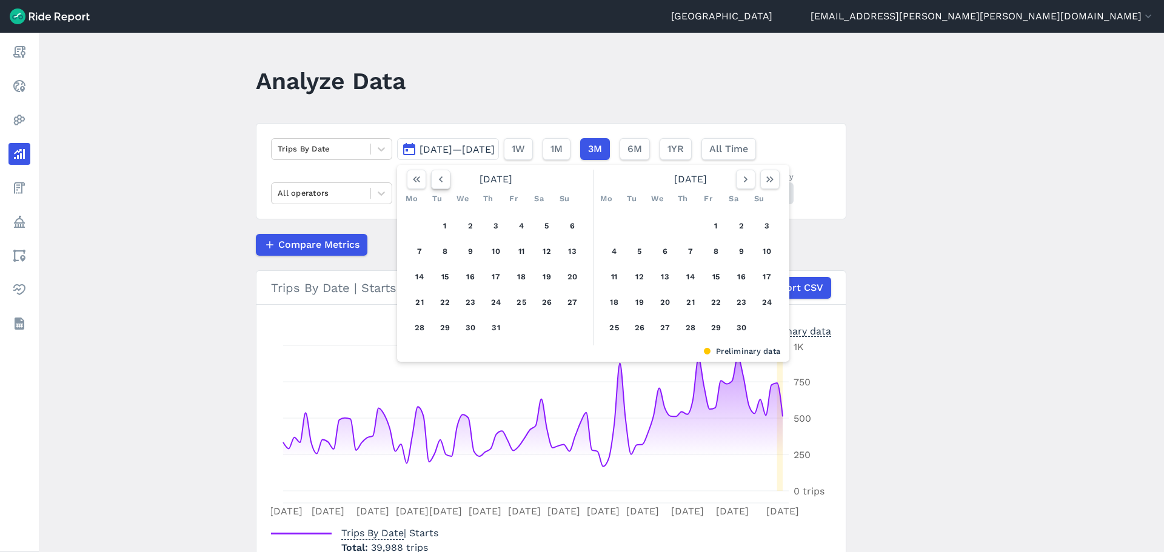
click at [440, 177] on use "button" at bounding box center [441, 179] width 4 height 6
click at [613, 218] on button "1" at bounding box center [614, 226] width 19 height 19
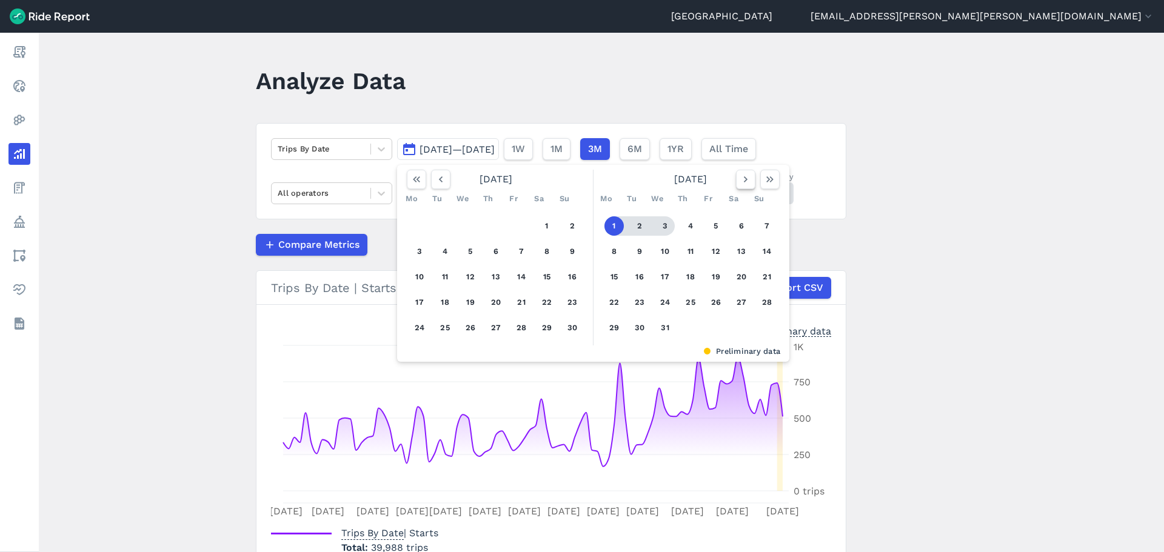
click at [747, 177] on icon "button" at bounding box center [746, 179] width 12 height 12
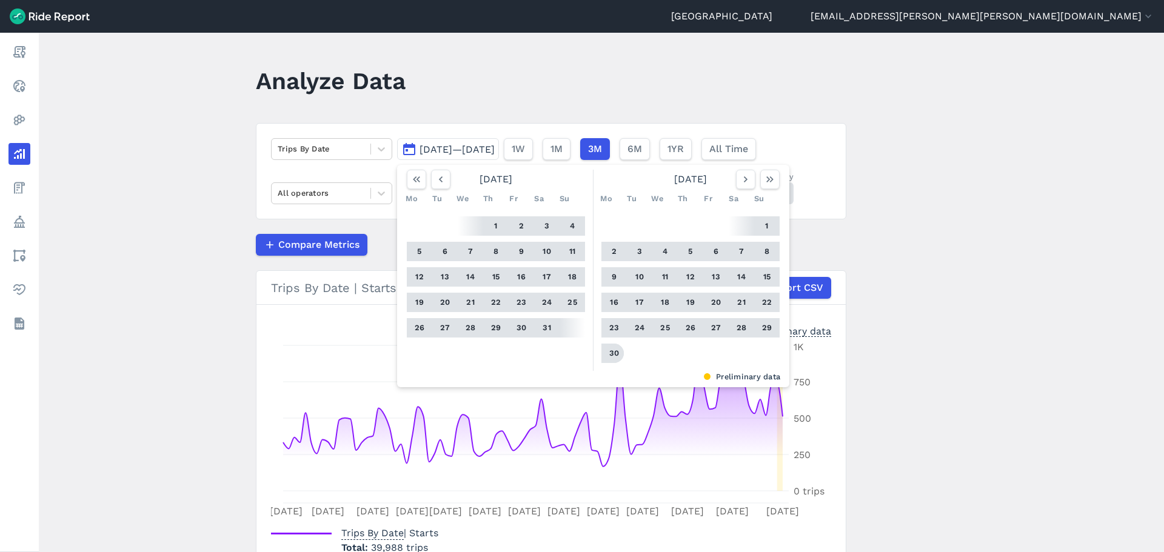
click at [609, 351] on button "30" at bounding box center [614, 353] width 19 height 19
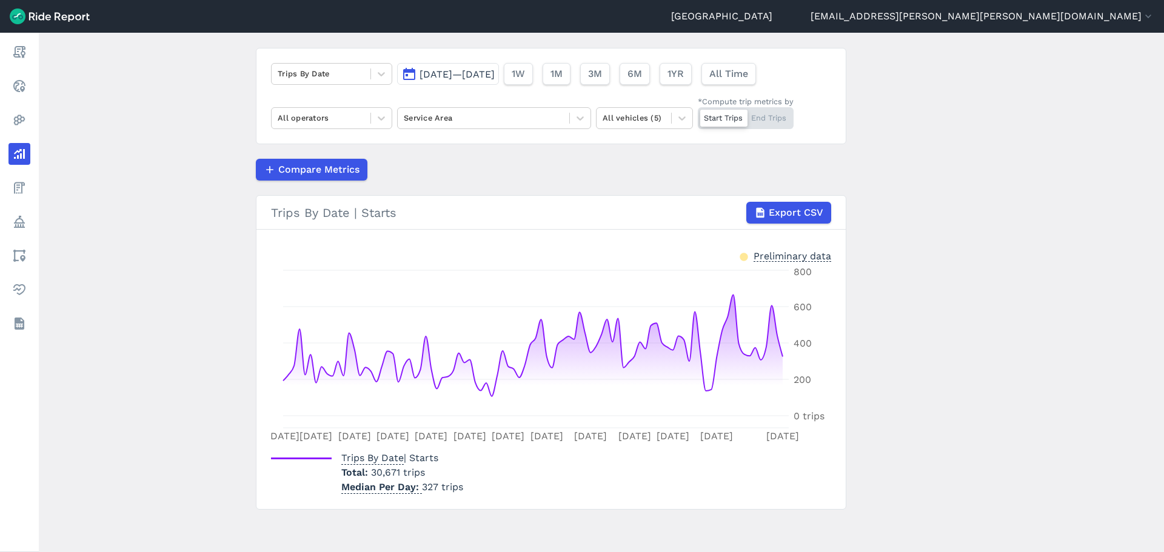
scroll to position [76, 0]
click at [383, 116] on icon at bounding box center [381, 117] width 12 height 12
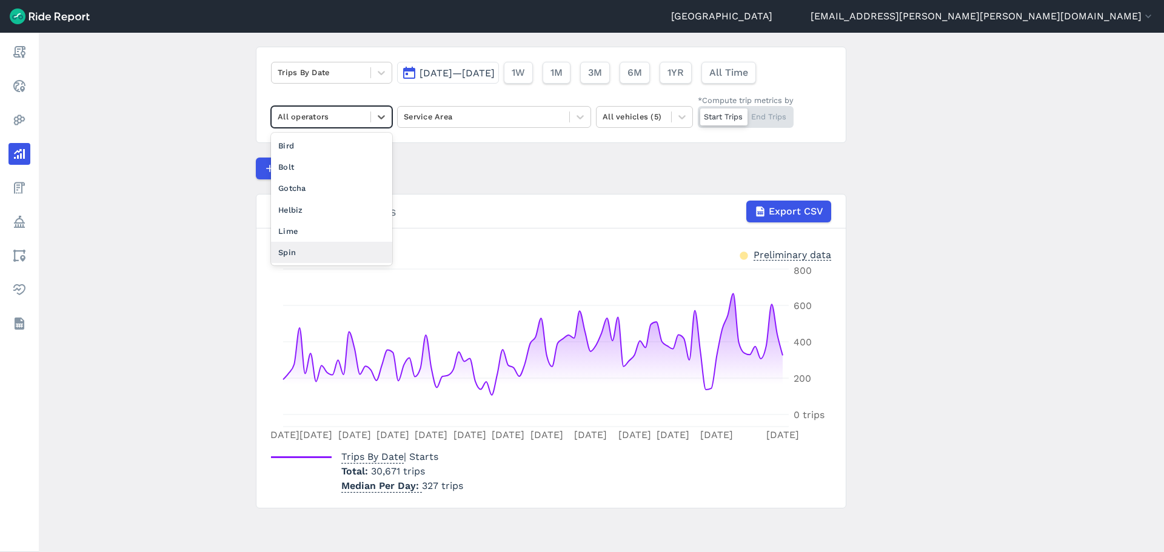
click at [306, 252] on div "Spin" at bounding box center [331, 252] width 121 height 21
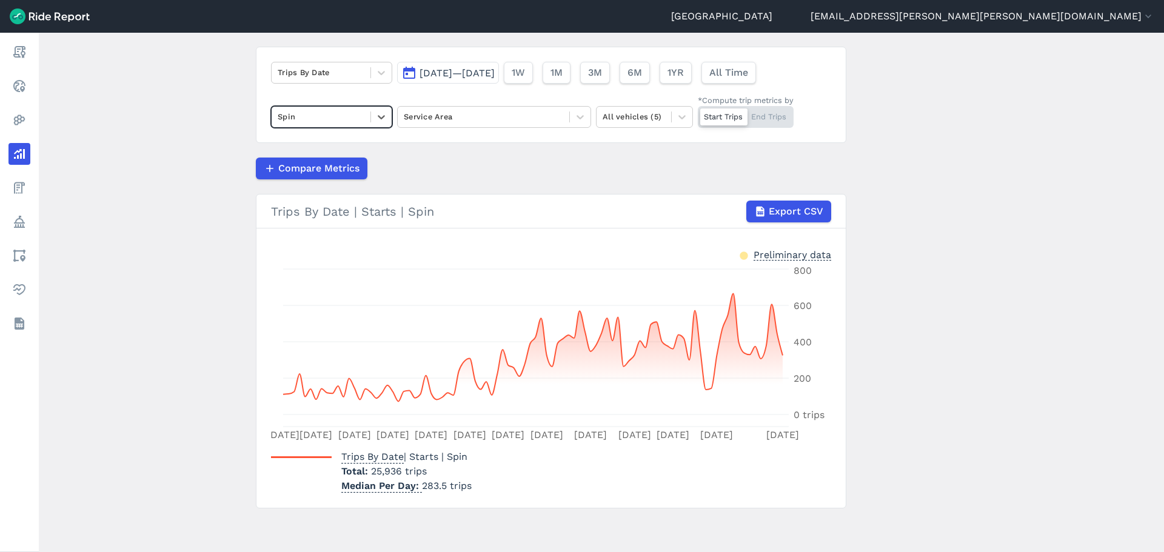
click at [162, 179] on main "Analyze Data Trips By Date [DATE]—[DATE] 1W 1M 3M 6M 1YR All Time option Spin, …" at bounding box center [602, 293] width 1126 height 520
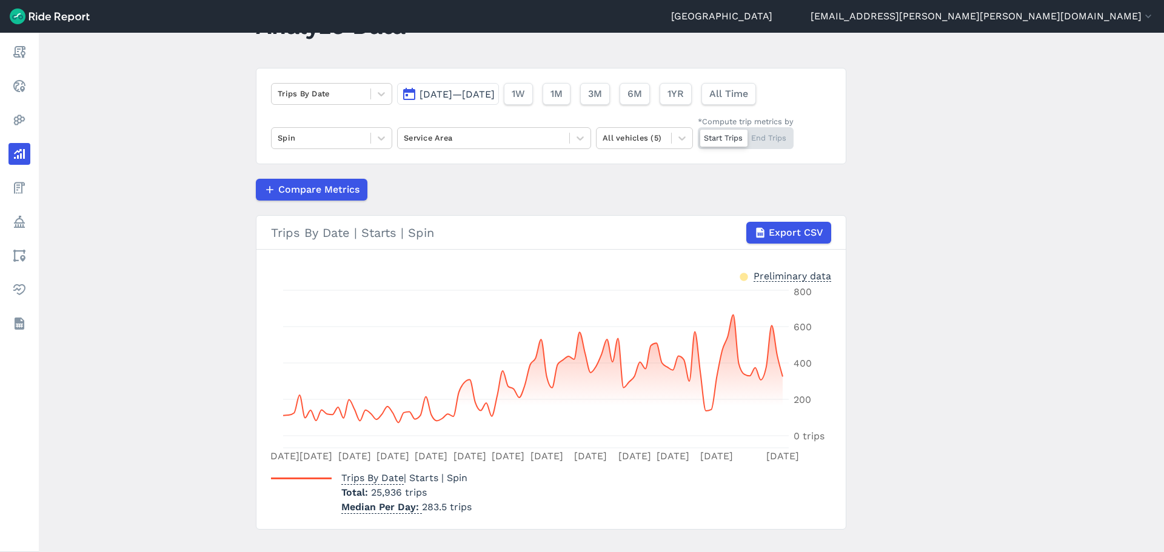
scroll to position [76, 0]
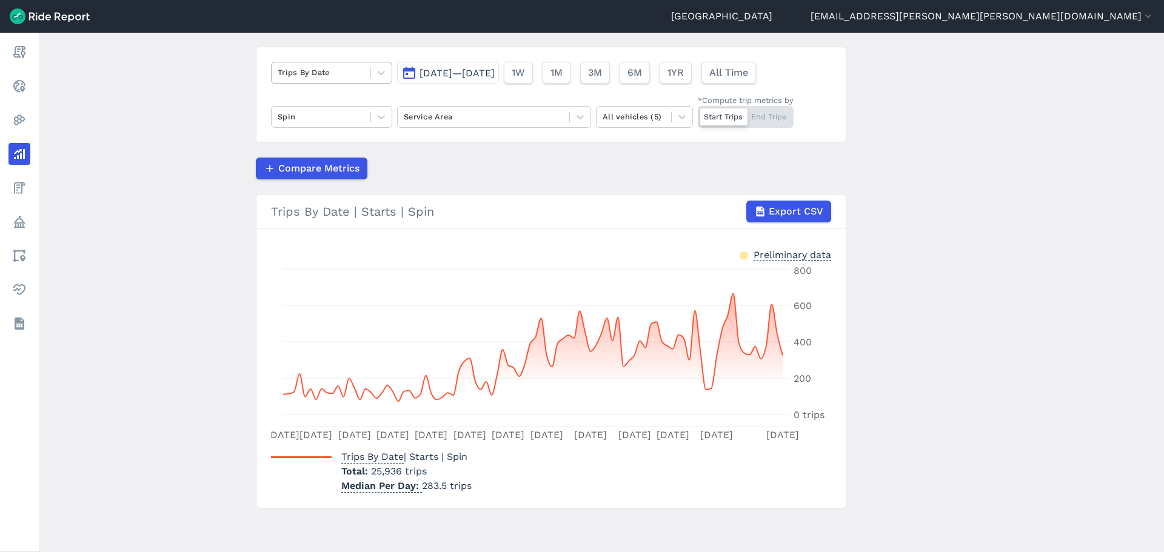
click at [309, 79] on div at bounding box center [321, 72] width 87 height 14
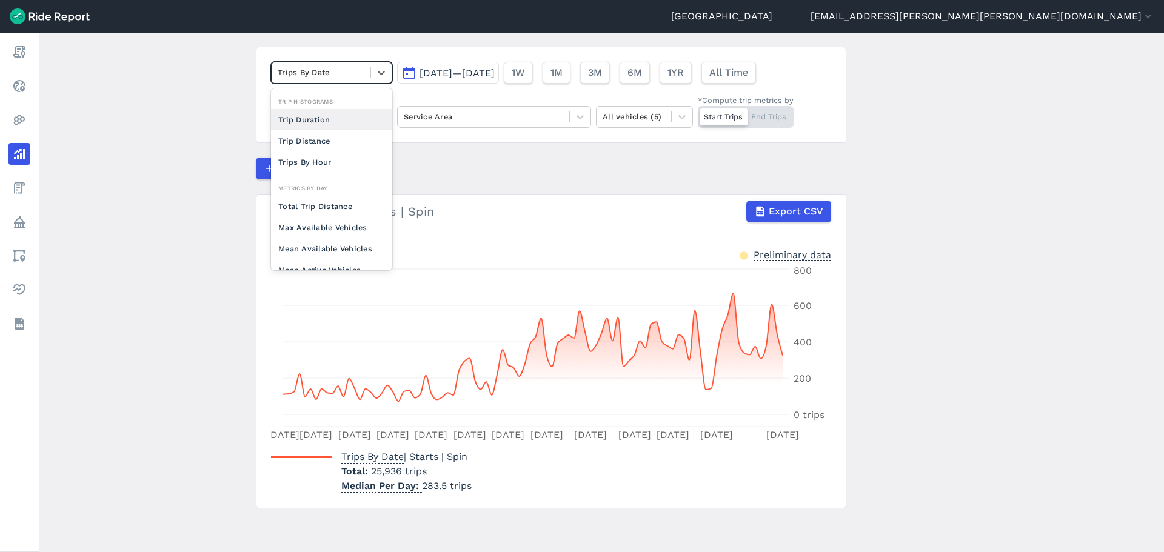
click at [335, 121] on div "Trip Duration" at bounding box center [331, 119] width 121 height 21
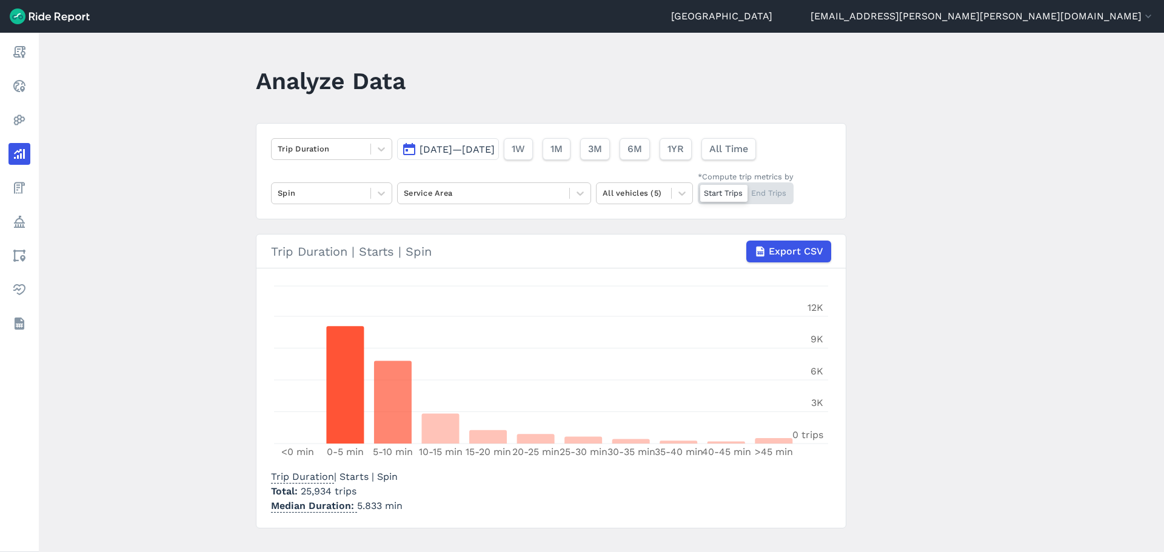
click at [928, 320] on main "Analyze Data Trip Duration [DATE]—[DATE] 1W 1M 3M 6M 1YR All Time Spin Service …" at bounding box center [602, 293] width 1126 height 520
click at [139, 148] on main "Analyze Data Trip Duration [DATE]—[DATE] 1W 1M 3M 6M 1YR All Time Spin Service …" at bounding box center [602, 293] width 1126 height 520
click at [297, 146] on div at bounding box center [321, 149] width 87 height 14
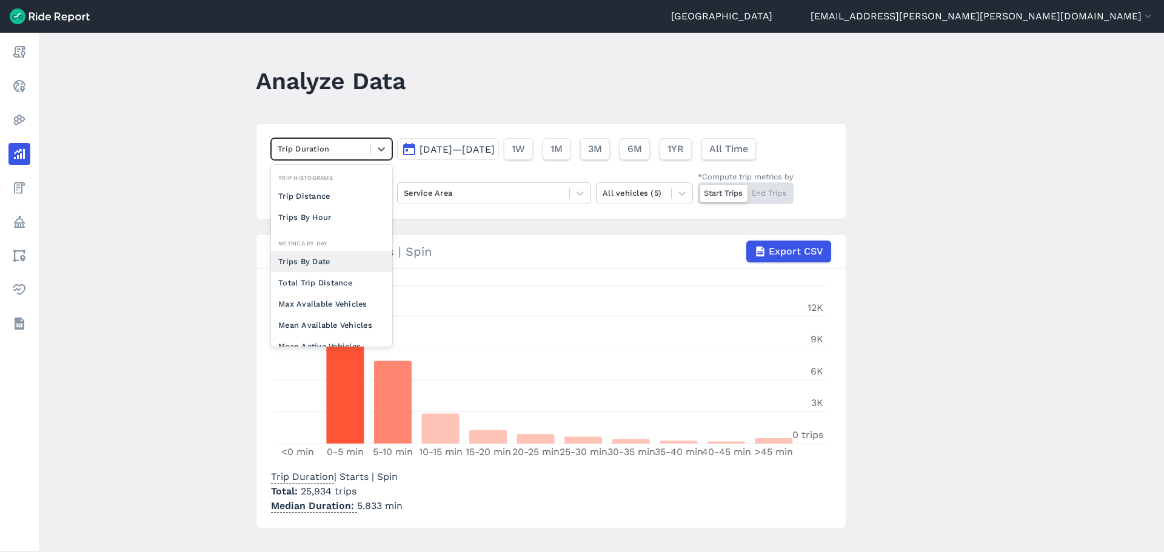
click at [317, 263] on div "Trips By Date" at bounding box center [331, 261] width 121 height 21
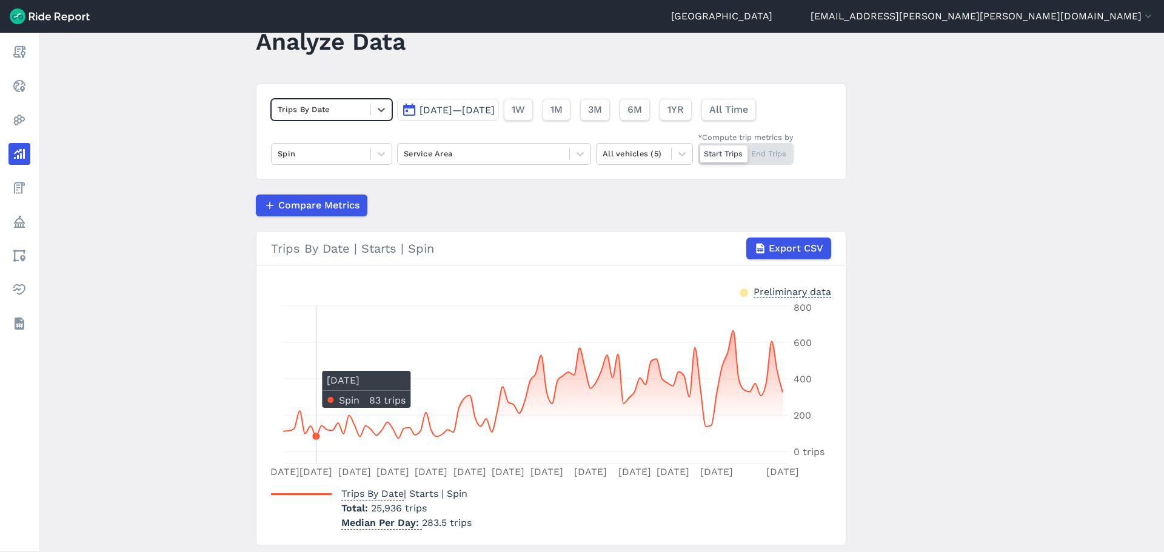
scroll to position [61, 0]
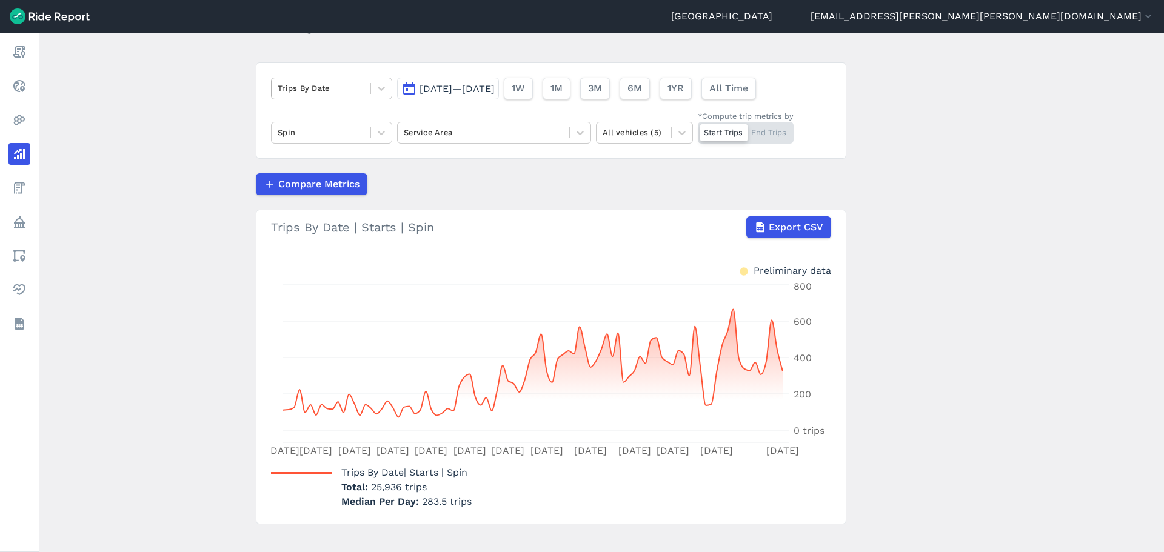
click at [340, 78] on div "Trips By Date" at bounding box center [331, 89] width 121 height 22
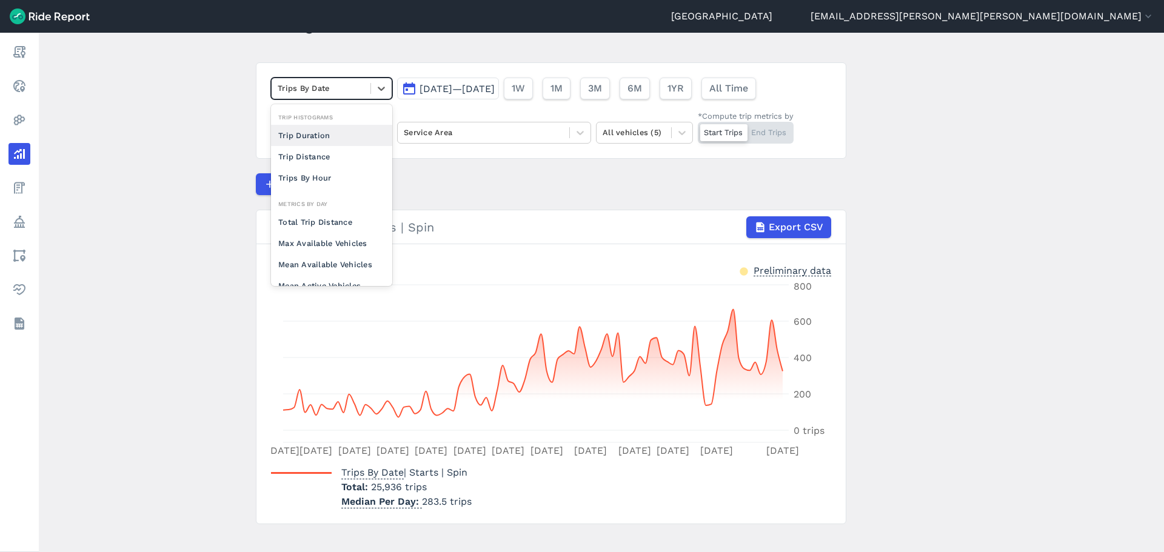
click at [341, 133] on div "Trip Duration" at bounding box center [331, 135] width 121 height 21
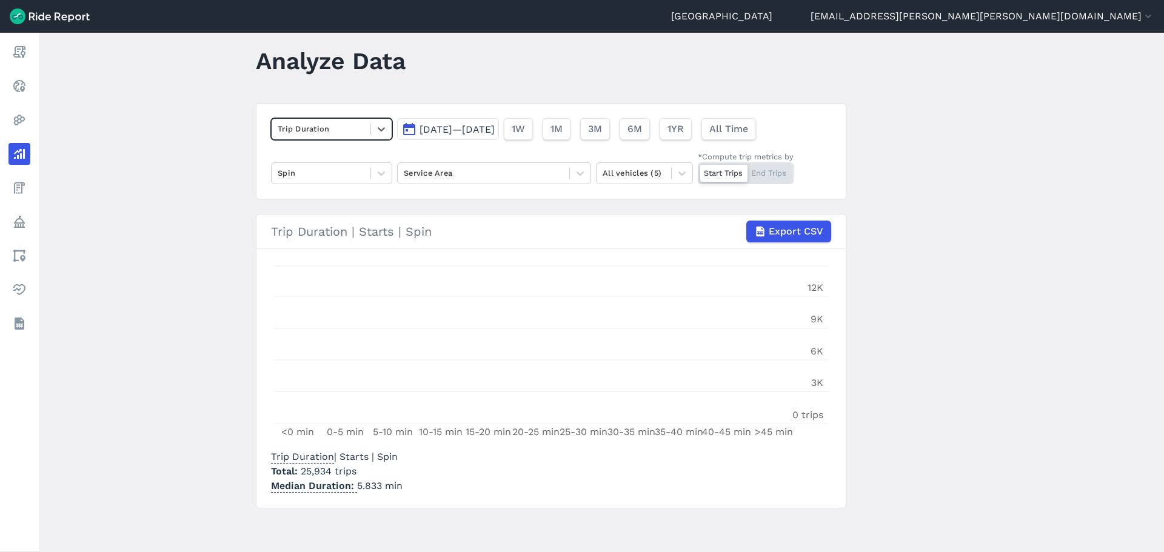
scroll to position [20, 0]
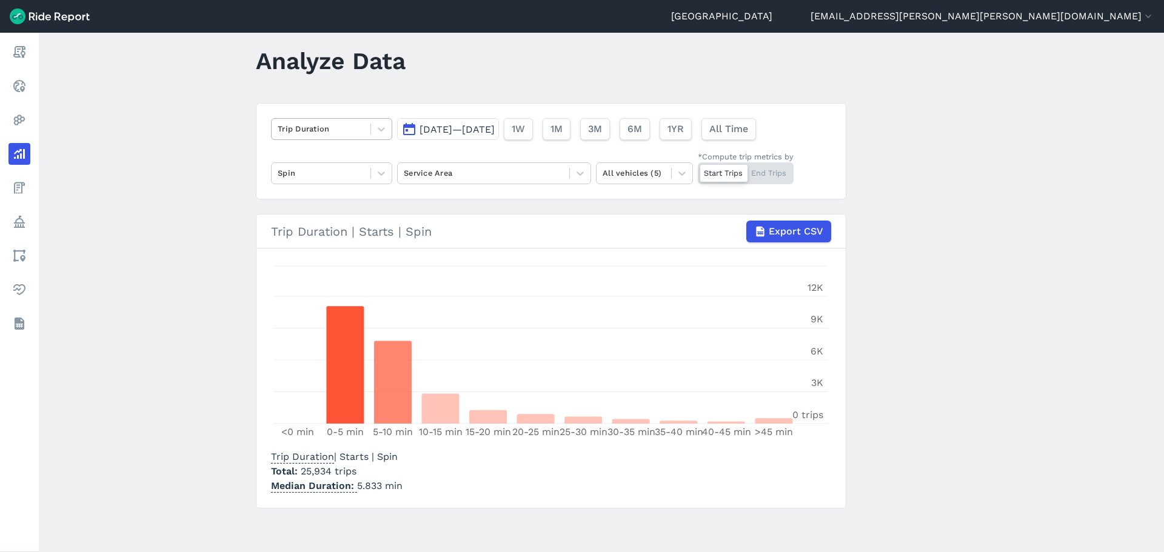
click at [325, 130] on div at bounding box center [321, 129] width 87 height 14
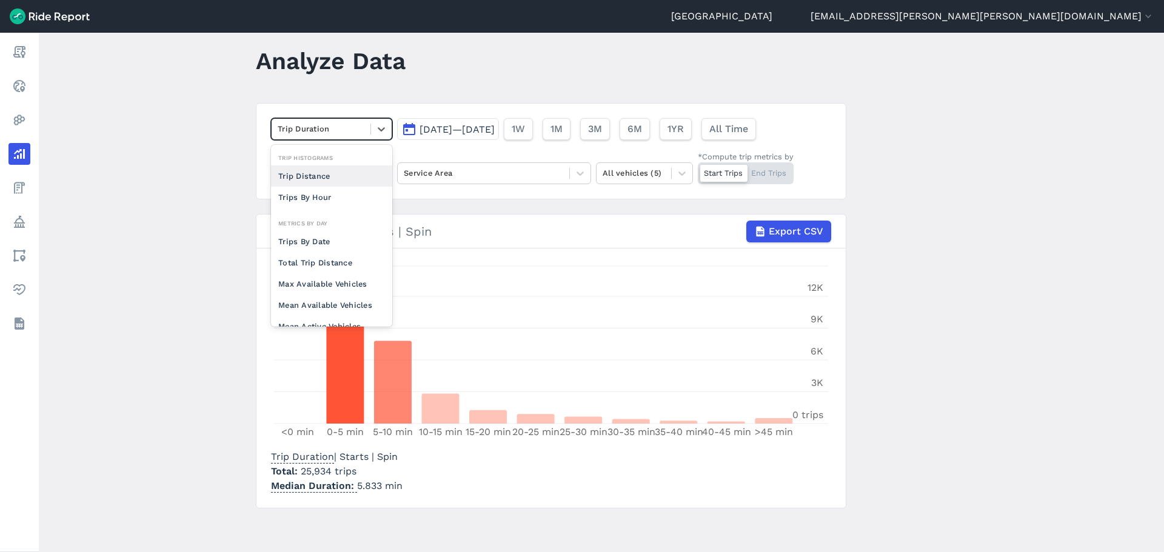
click at [319, 178] on div "Trip Distance" at bounding box center [331, 176] width 121 height 21
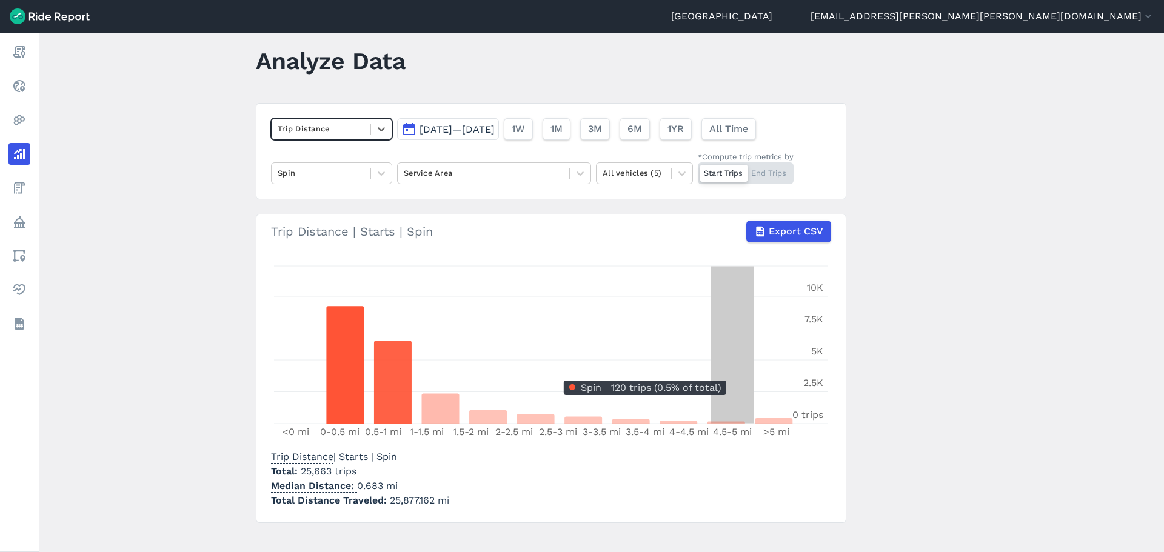
scroll to position [35, 0]
